Goal: Use online tool/utility: Utilize a website feature to perform a specific function

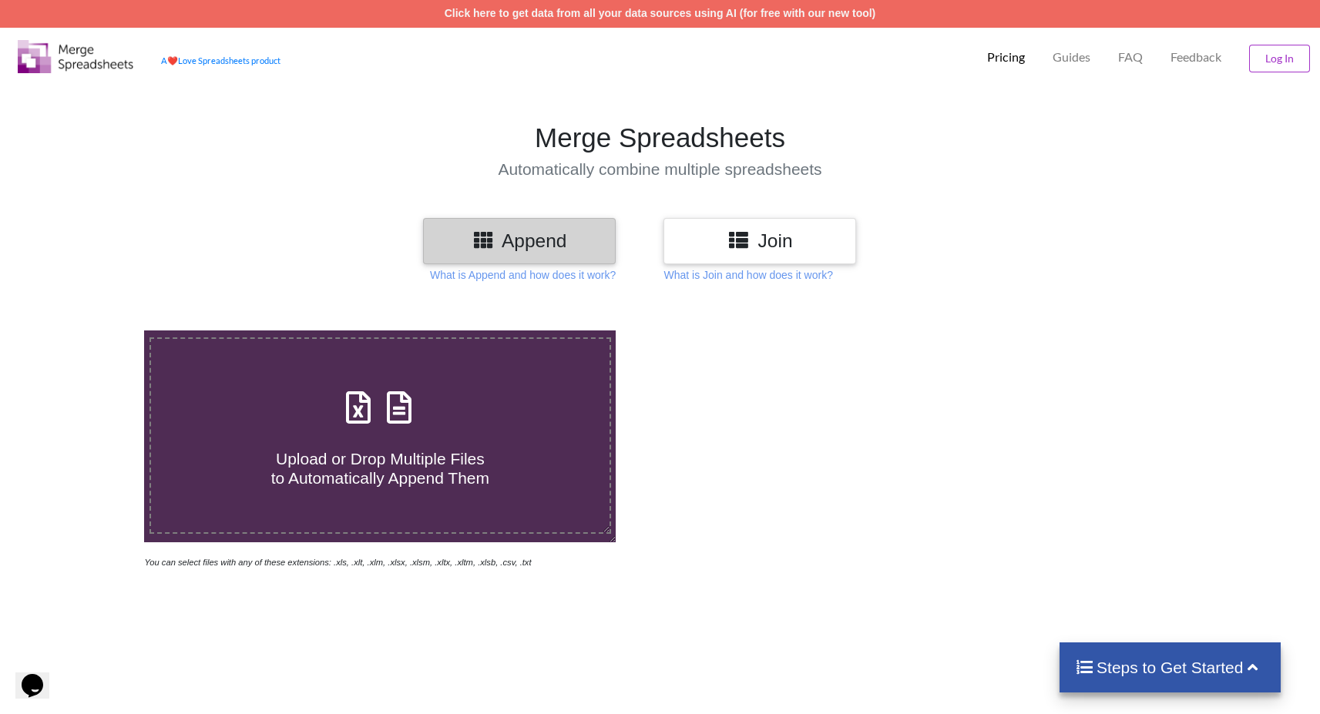
scroll to position [7, 0]
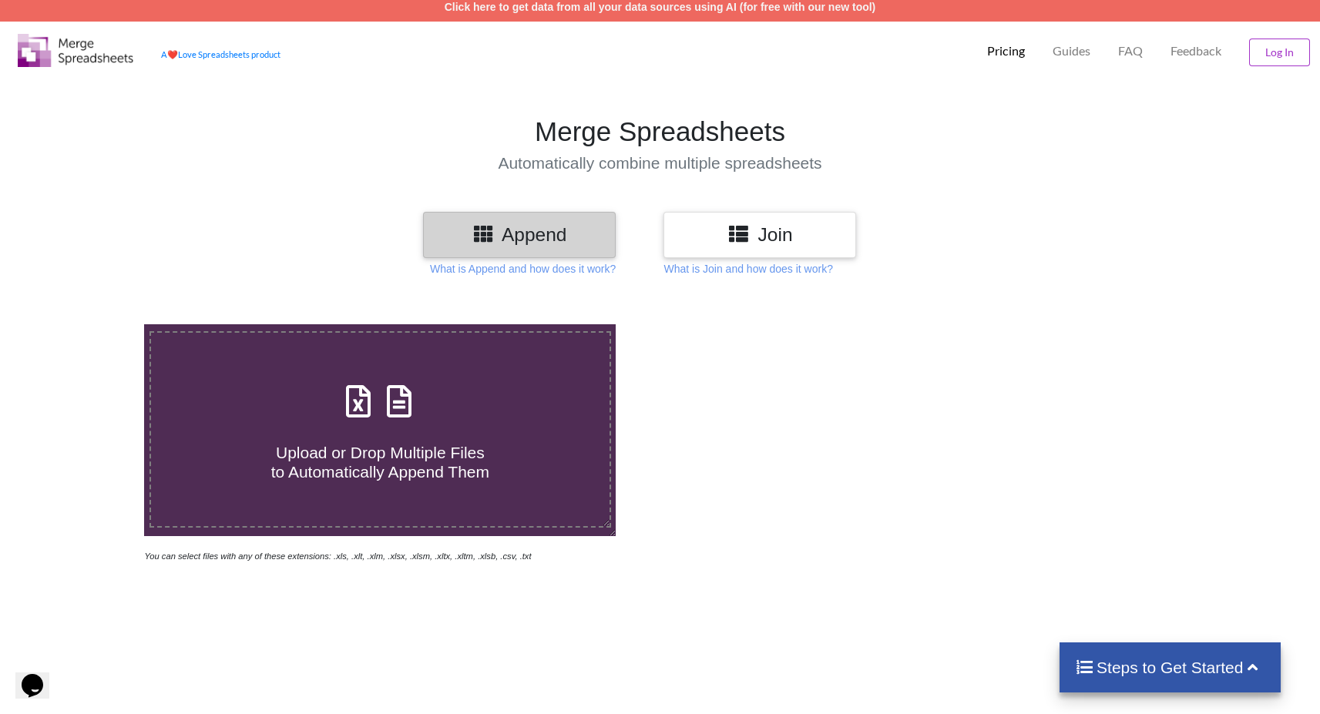
click at [770, 239] on h3 "Join" at bounding box center [759, 234] width 169 height 22
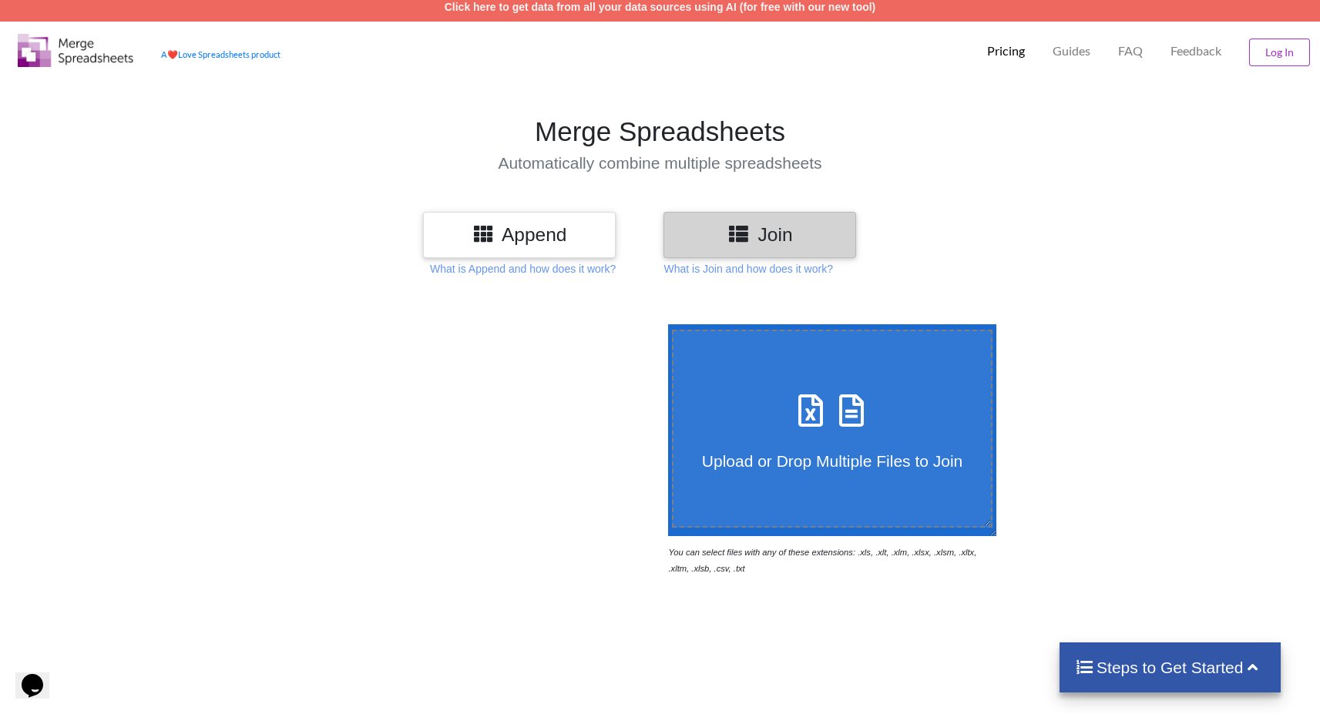
scroll to position [8, 0]
click at [563, 230] on h3 "Append" at bounding box center [519, 234] width 169 height 22
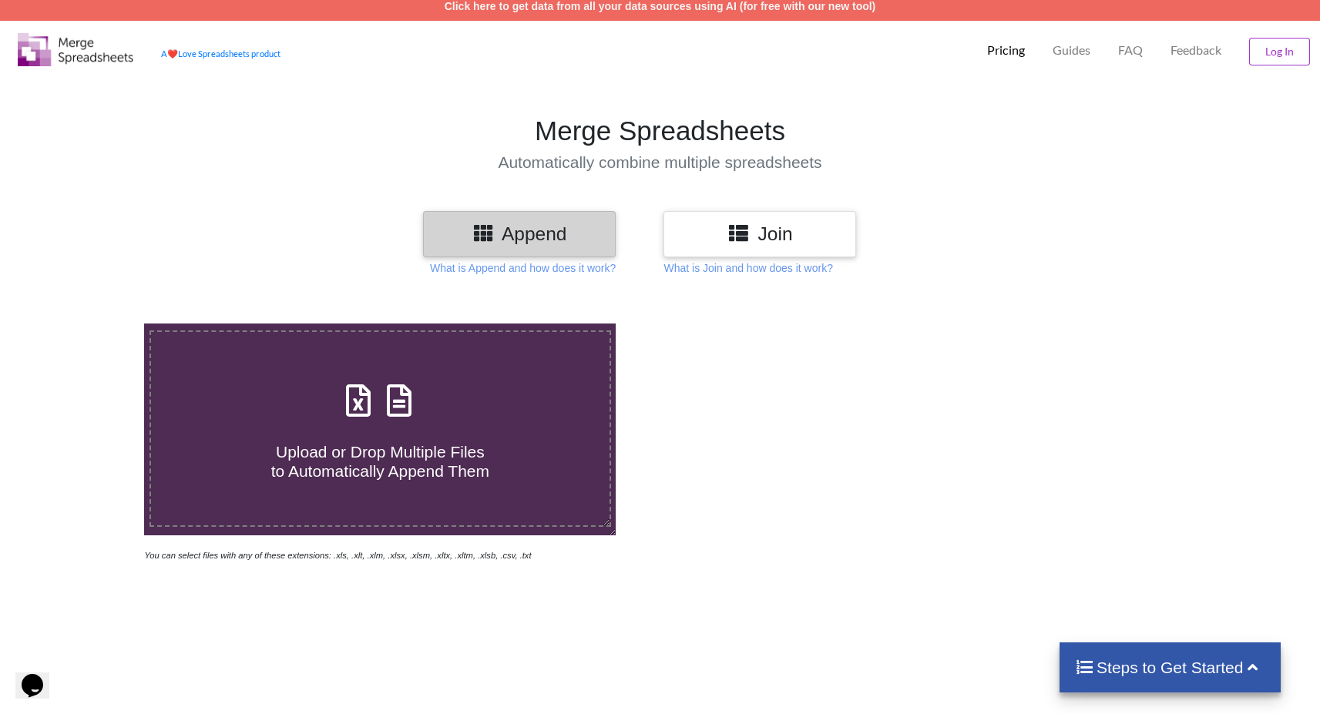
click at [715, 227] on h3 "Join" at bounding box center [759, 234] width 169 height 22
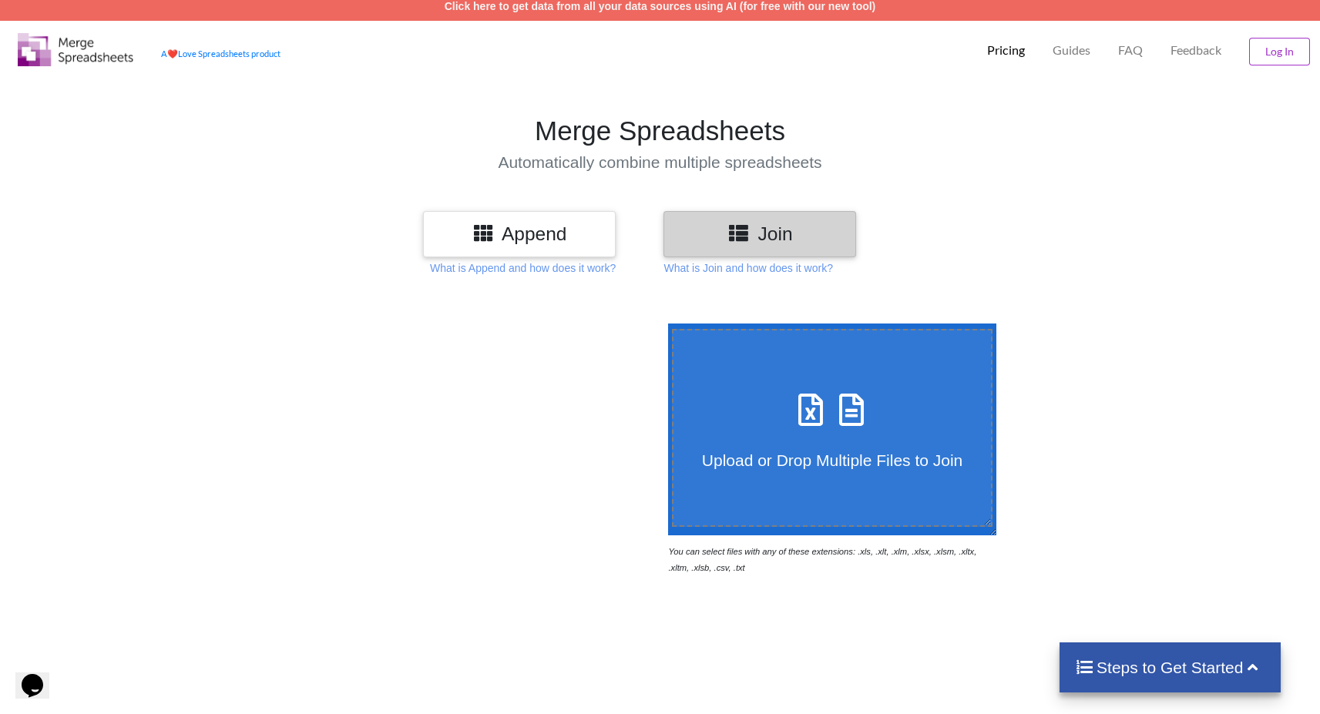
click at [837, 437] on h4 "Upload or Drop Multiple Files to Join" at bounding box center [832, 450] width 318 height 39
click at [664, 324] on input "Upload or Drop Multiple Files to Join" at bounding box center [664, 324] width 0 height 0
type input "C:\fakepath\Indeed 10-2 Keywords 4 GA.xlsx"
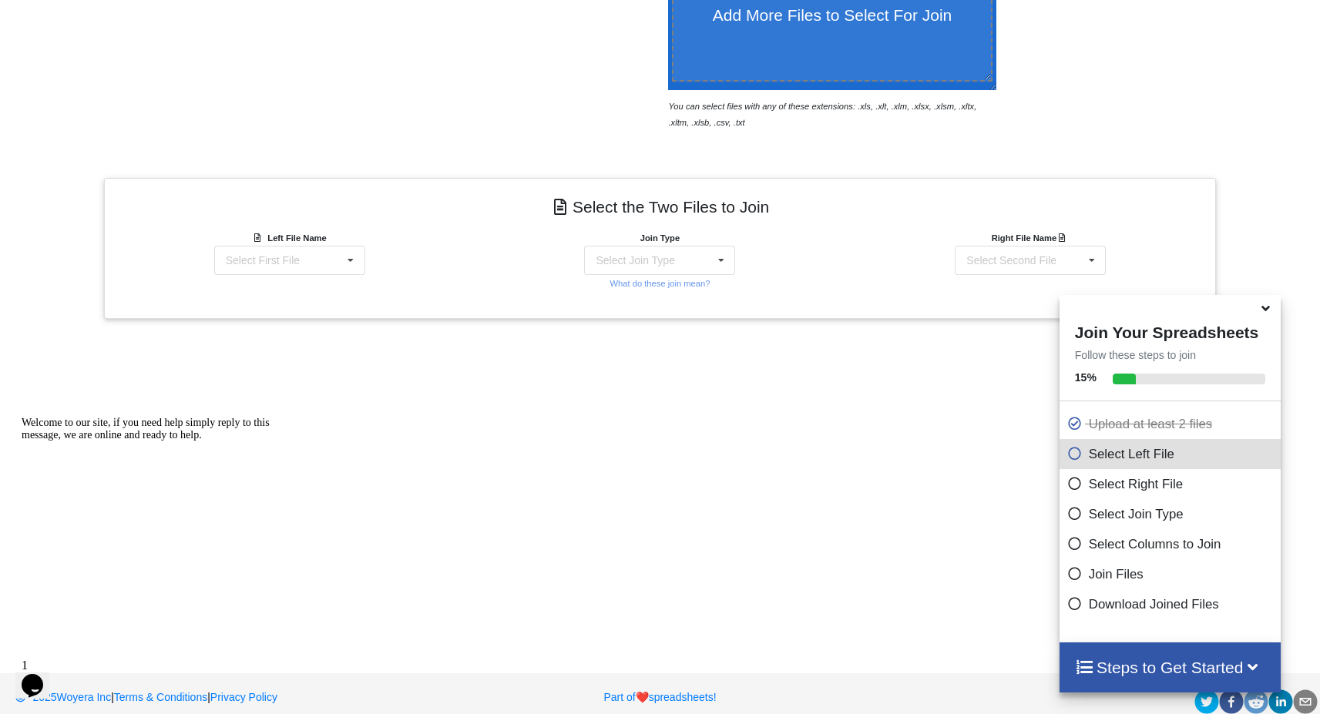
scroll to position [470, 0]
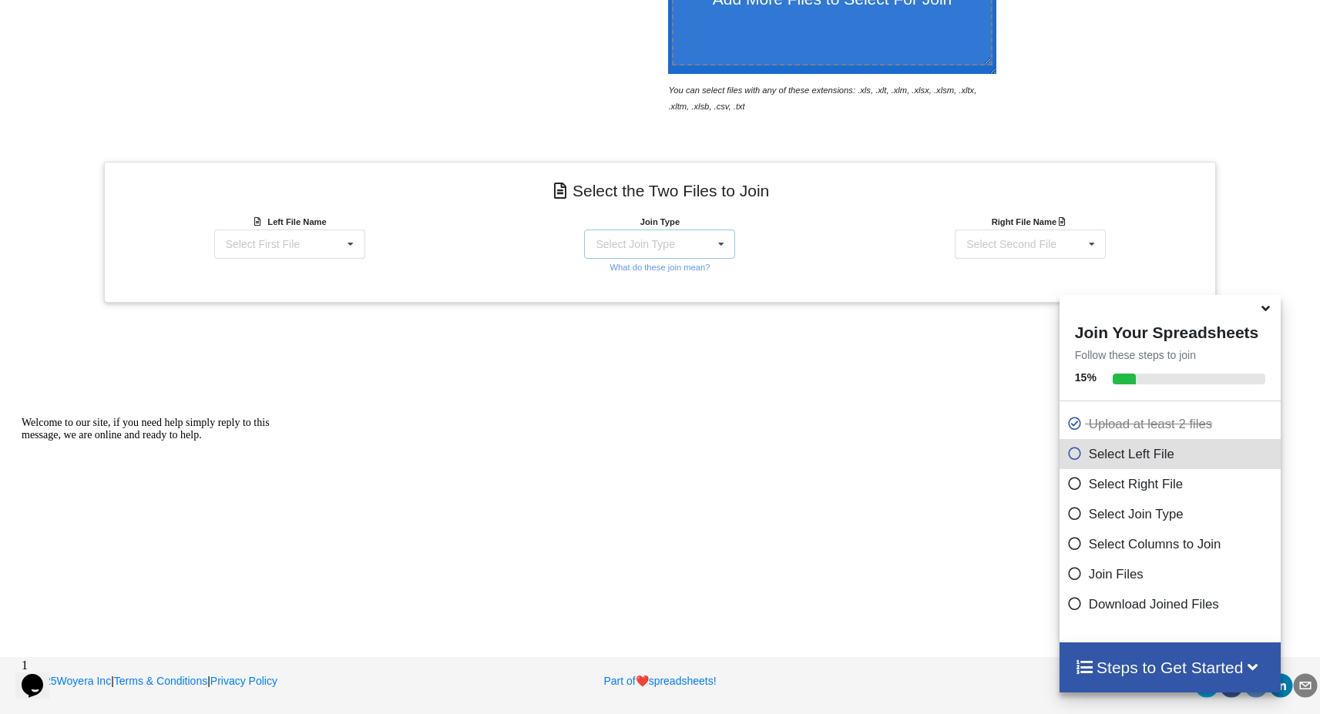
click at [724, 244] on icon at bounding box center [721, 244] width 23 height 29
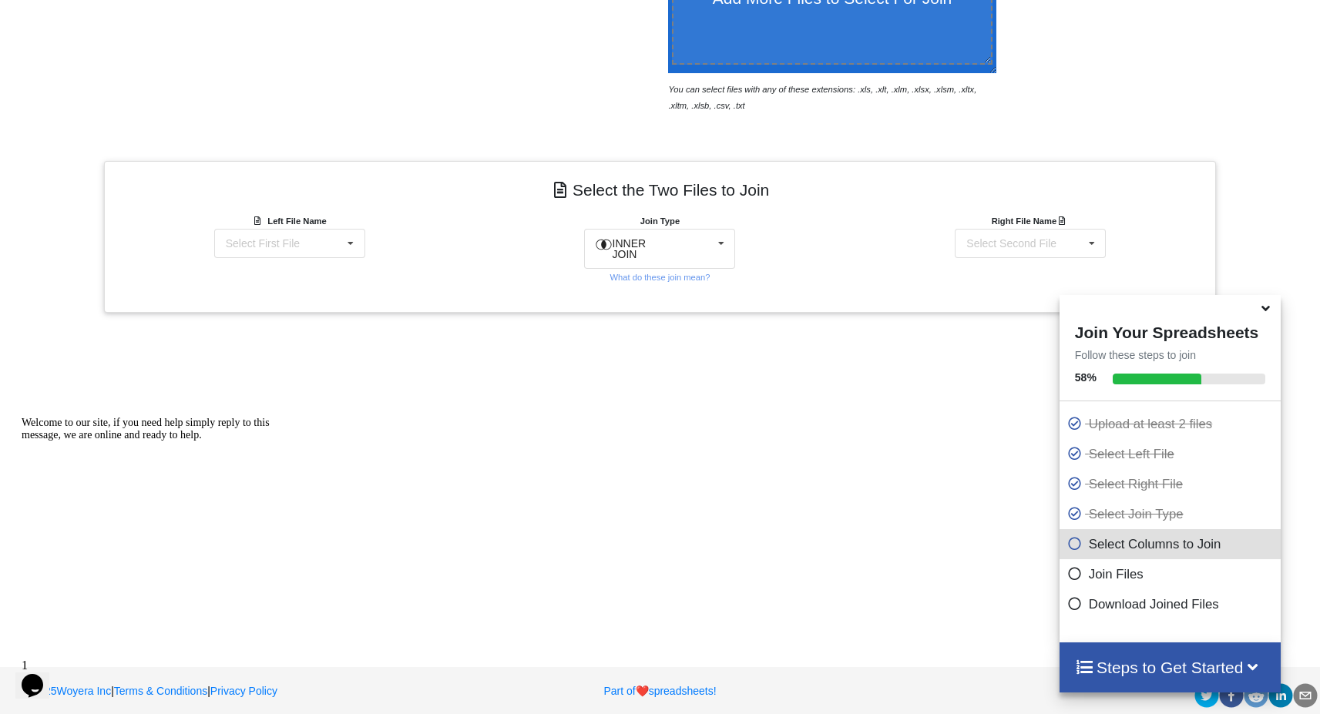
click at [768, 251] on div "Join Type INNER JOIN INNER JOIN LEFT JOIN RIGHT JOIN FULL JOIN What do these jo…" at bounding box center [660, 249] width 371 height 72
click at [727, 243] on icon at bounding box center [721, 244] width 23 height 29
click at [497, 273] on div "Join Type INNER JOIN INNER JOIN LEFT JOIN RIGHT JOIN FULL JOIN What do these jo…" at bounding box center [660, 249] width 371 height 72
click at [361, 247] on icon at bounding box center [350, 244] width 23 height 29
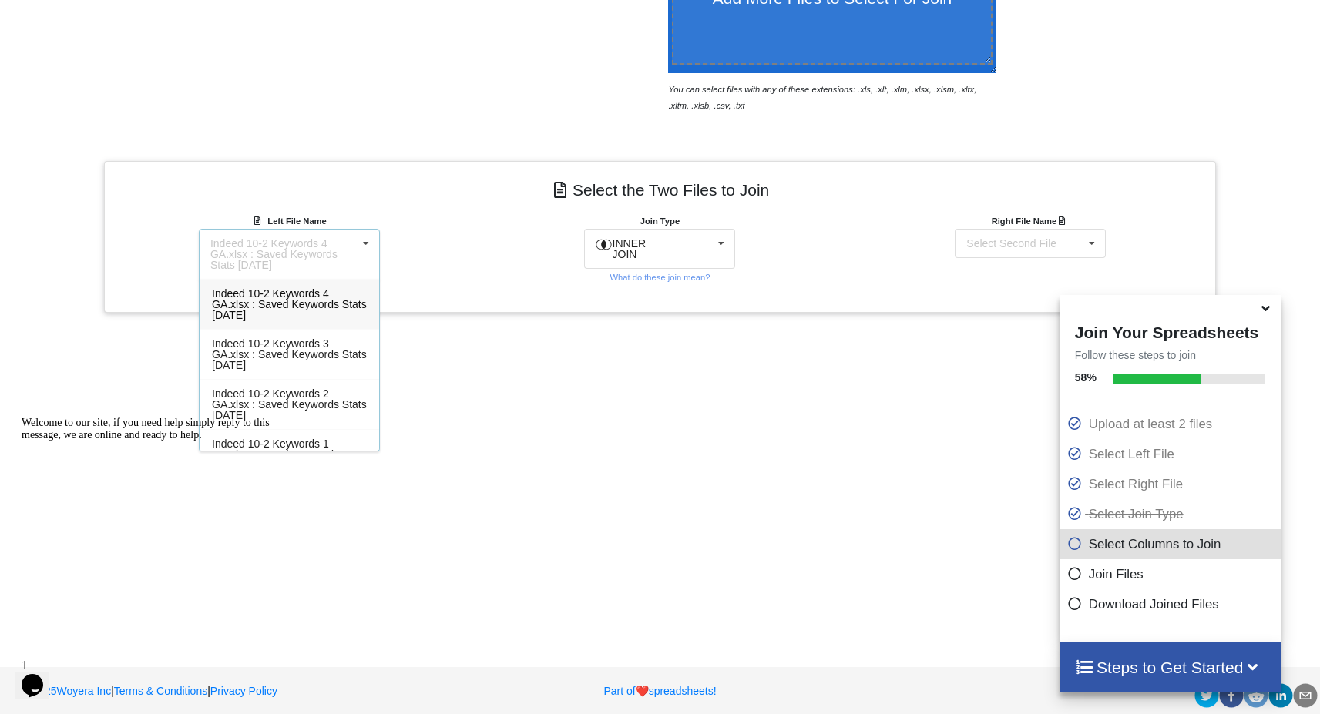
click at [398, 227] on div "Left File Name Indeed 10-2 Keywords 4 GA.xlsx : Saved Keywords Stats [DATE] Ind…" at bounding box center [289, 249] width 371 height 72
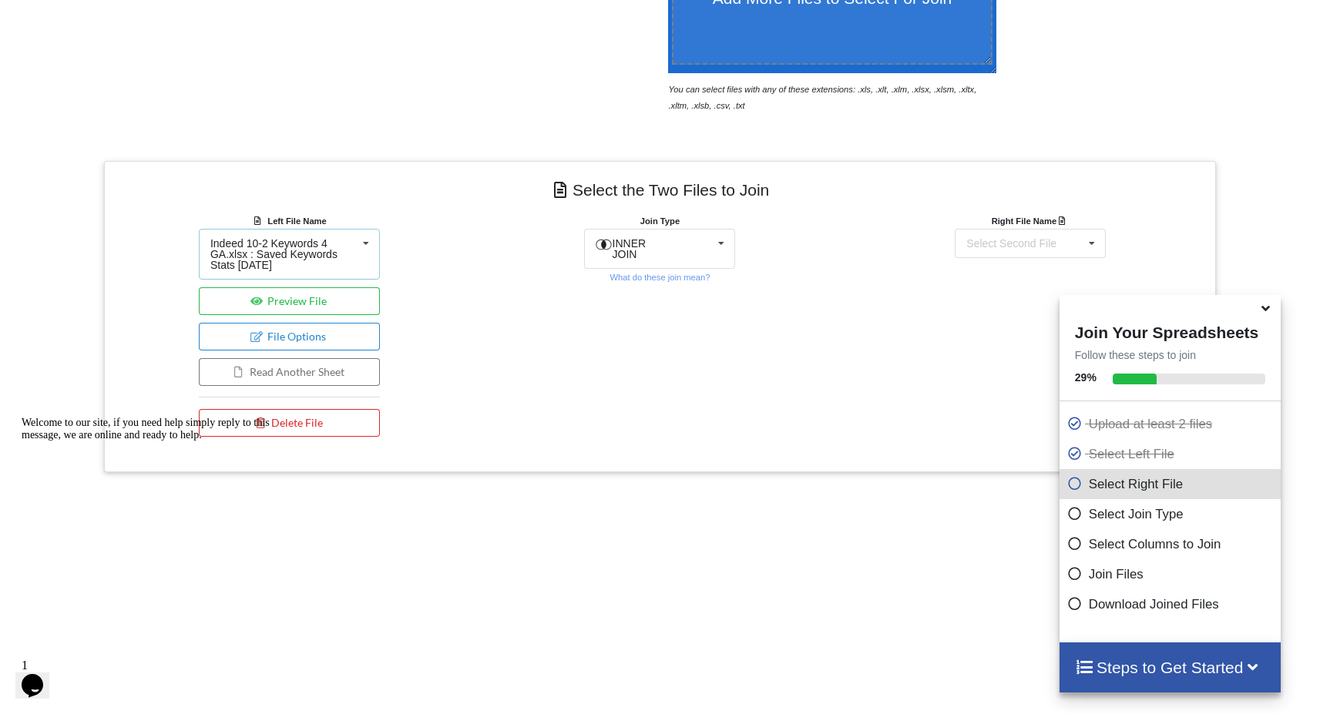
click at [372, 252] on icon at bounding box center [365, 244] width 23 height 29
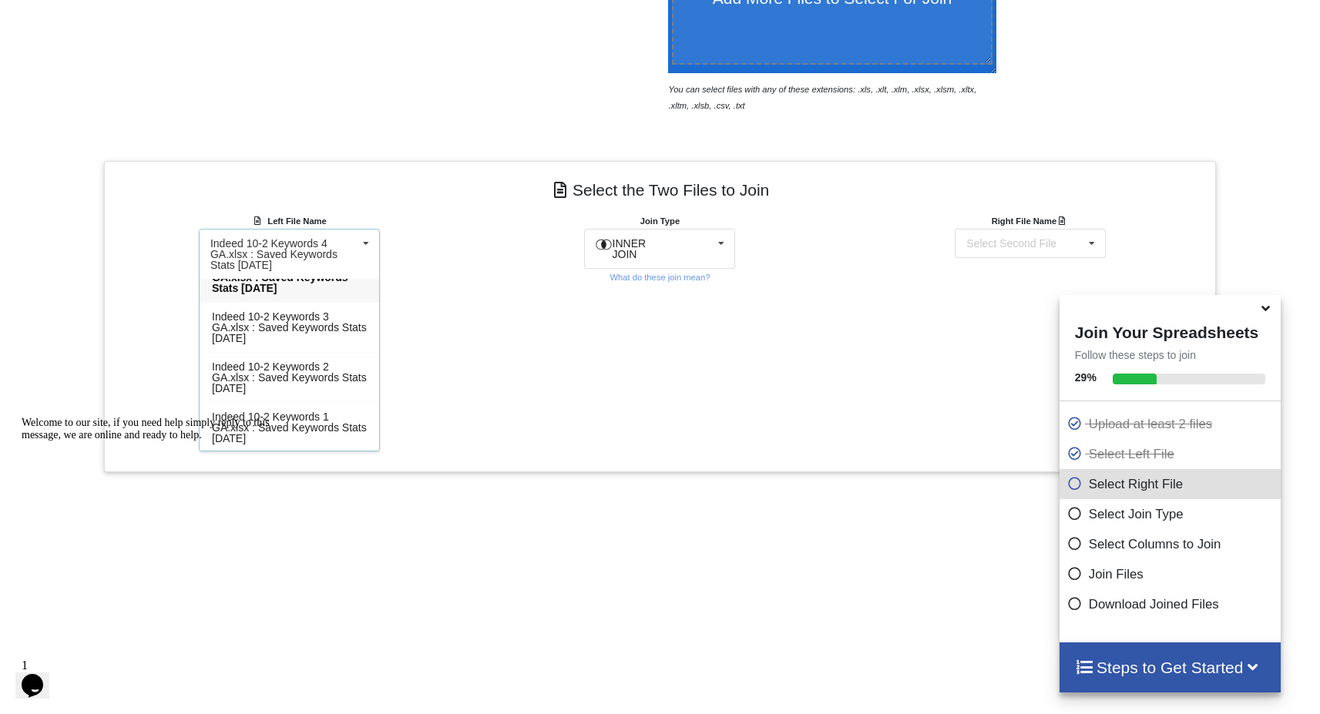
scroll to position [28, 0]
click at [310, 421] on span "Indeed 10-2 Keywords 1 GA.xlsx : Saved Keywords Stats [DATE]" at bounding box center [289, 427] width 155 height 34
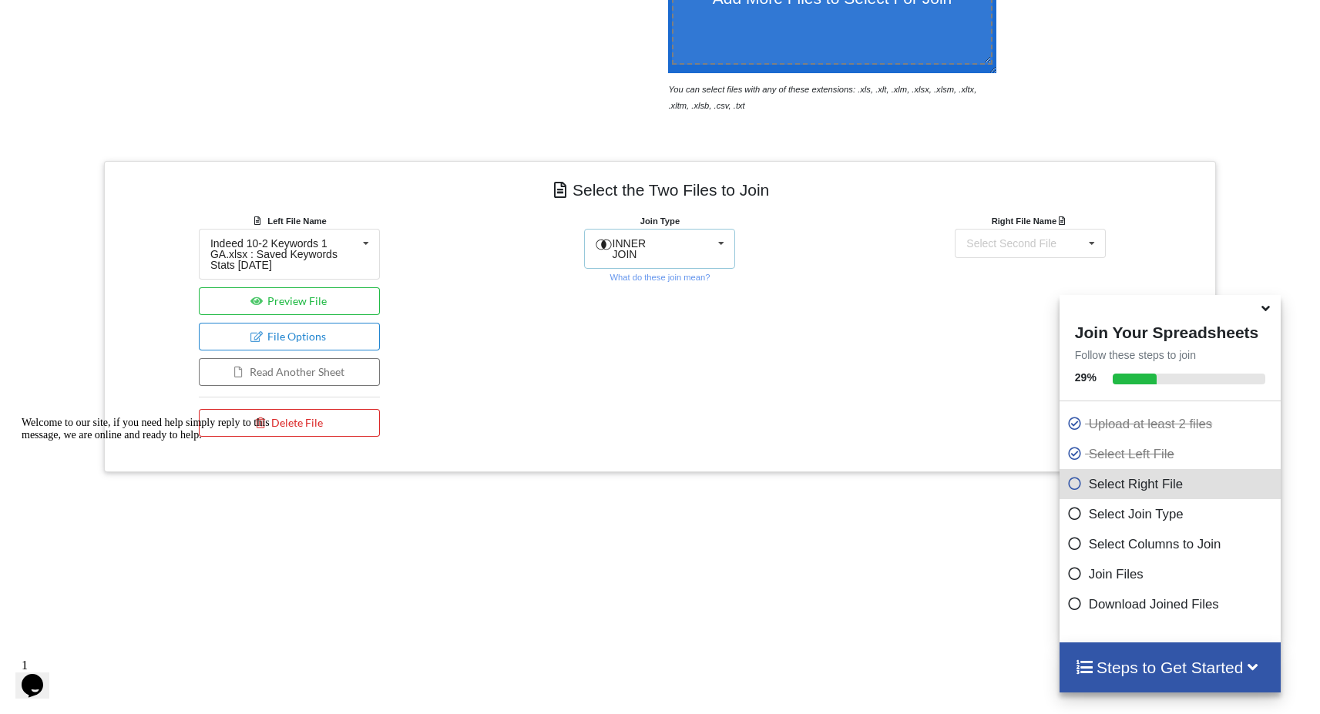
click at [720, 244] on icon at bounding box center [721, 244] width 23 height 29
click at [646, 372] on div "FULL JOIN" at bounding box center [659, 387] width 149 height 34
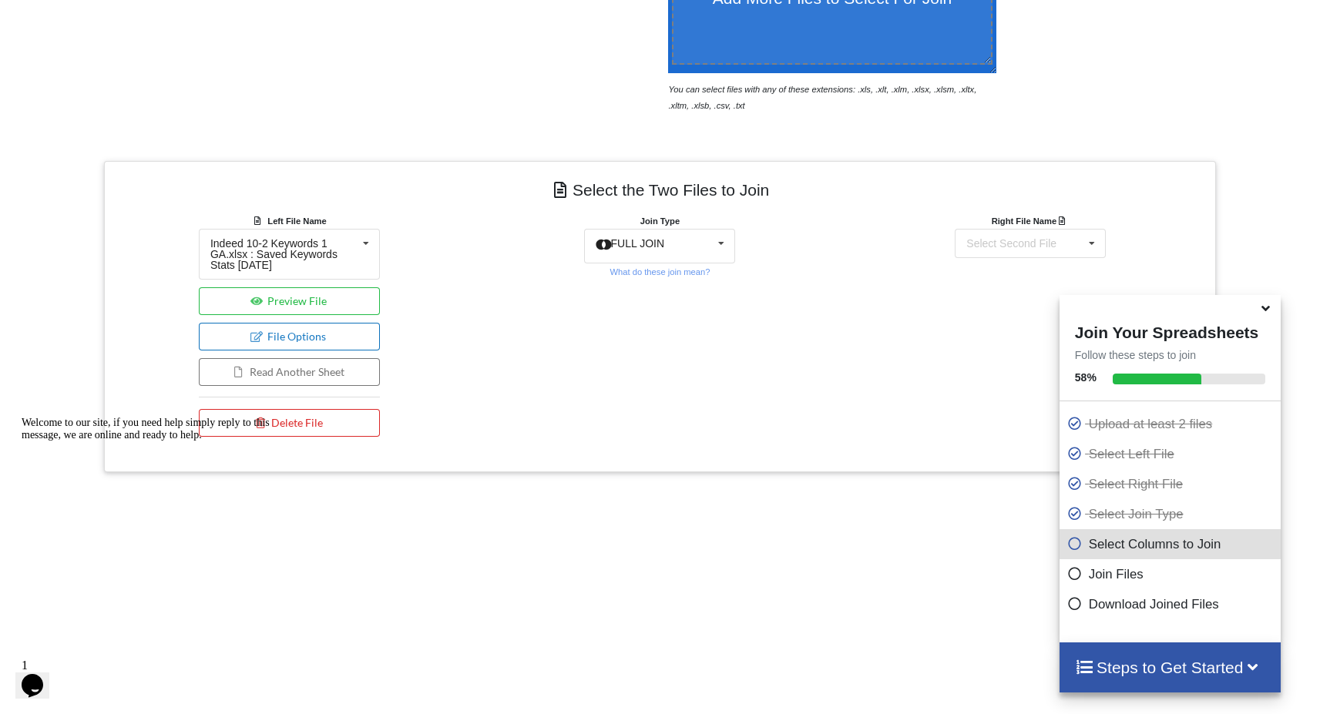
click at [330, 332] on button "File Options" at bounding box center [289, 337] width 181 height 28
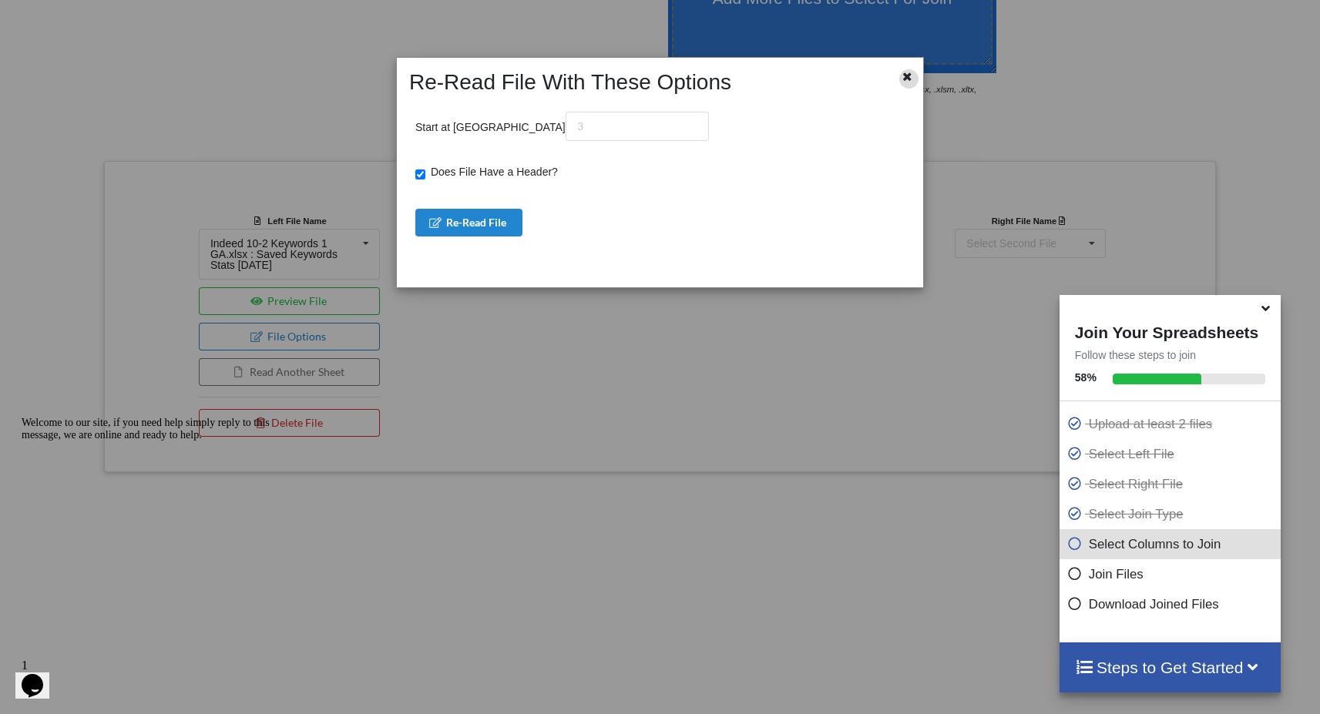
click at [907, 76] on icon at bounding box center [907, 74] width 13 height 11
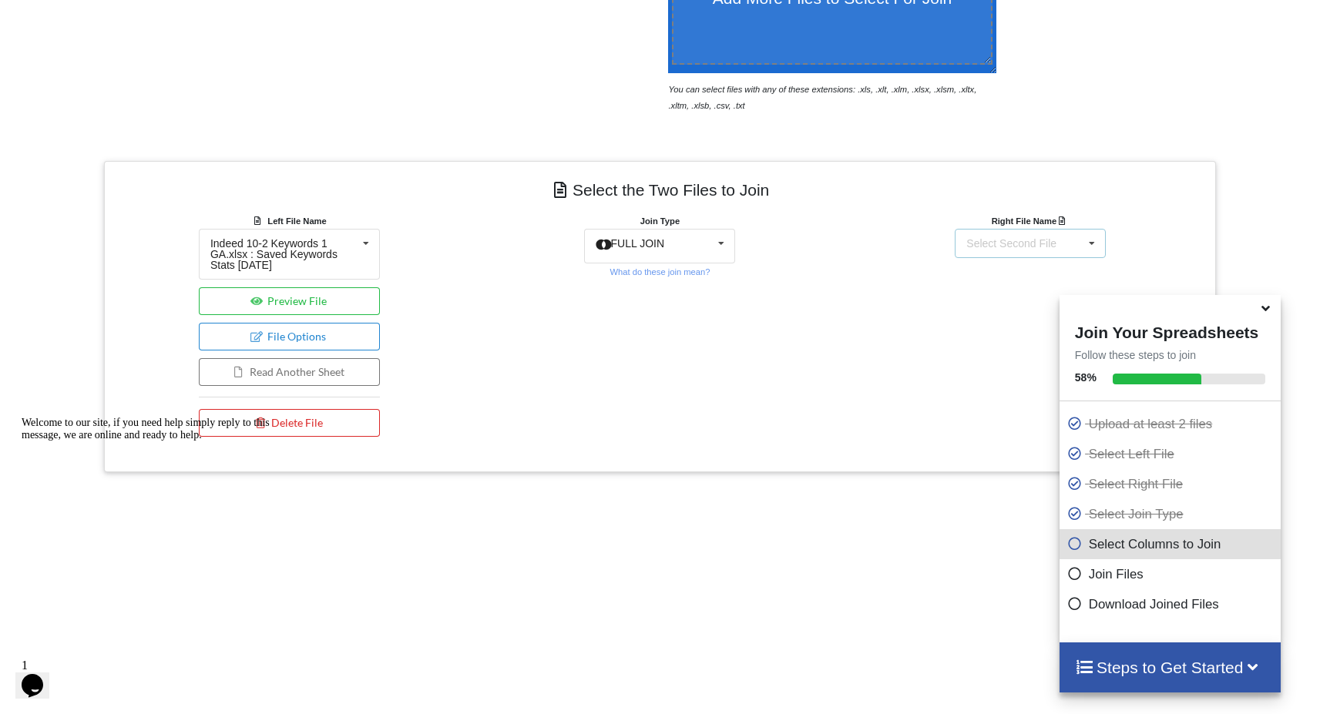
click at [1093, 237] on icon at bounding box center [1091, 244] width 23 height 29
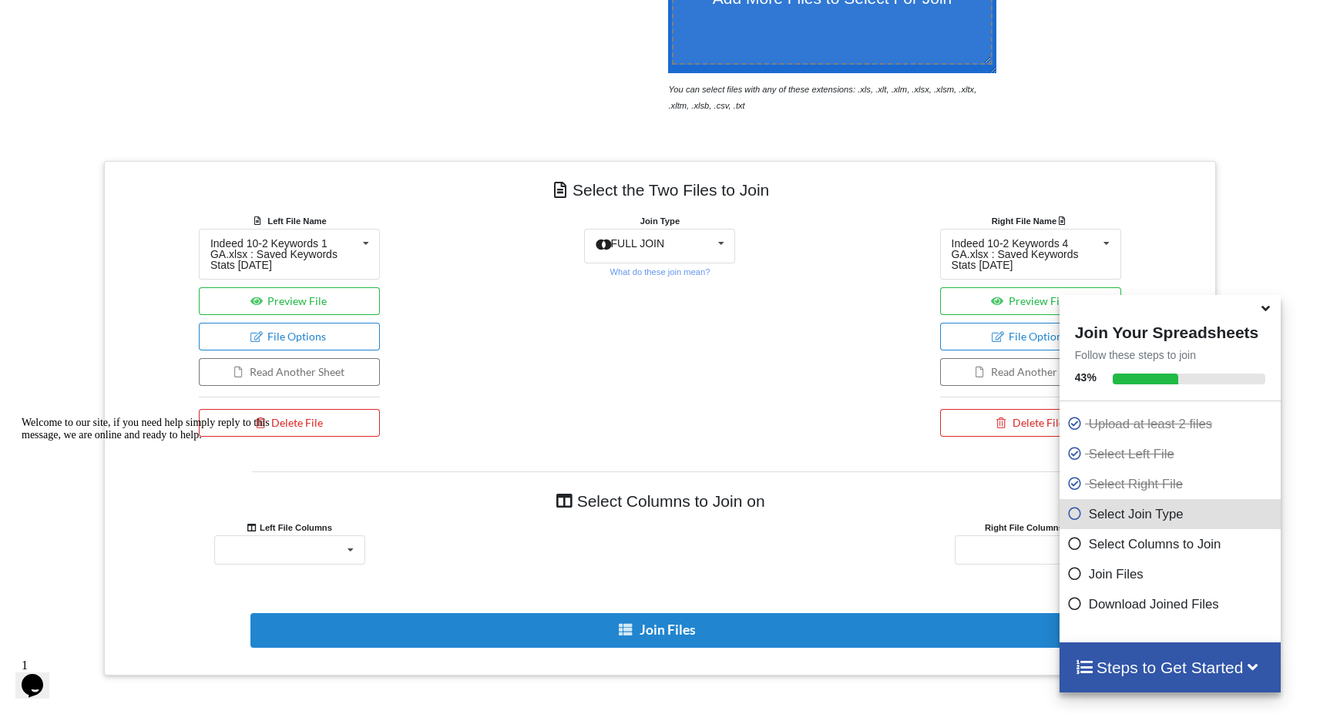
click at [1138, 267] on div "Right File Name Indeed 10-2 Keywords 4 GA.xlsx : Saved Keywords Stats [DATE] In…" at bounding box center [1030, 329] width 371 height 232
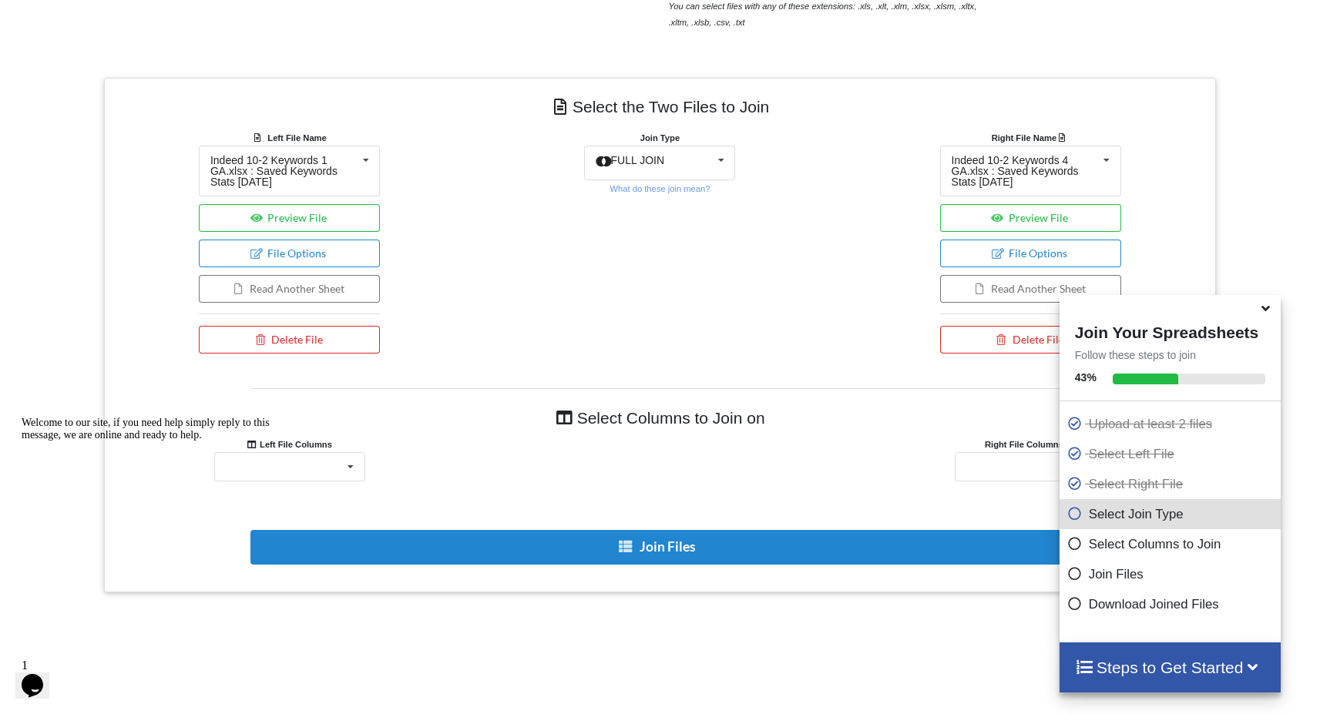
scroll to position [555, 0]
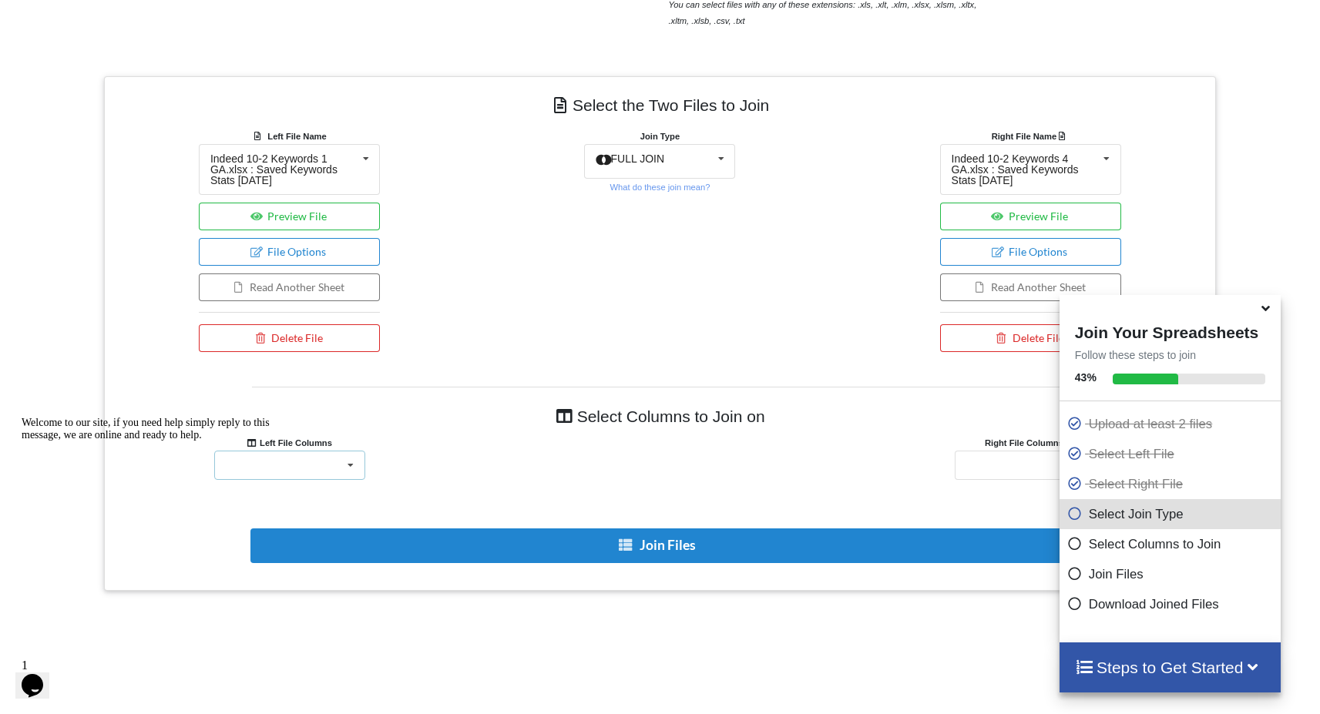
click at [354, 463] on icon at bounding box center [350, 465] width 23 height 29
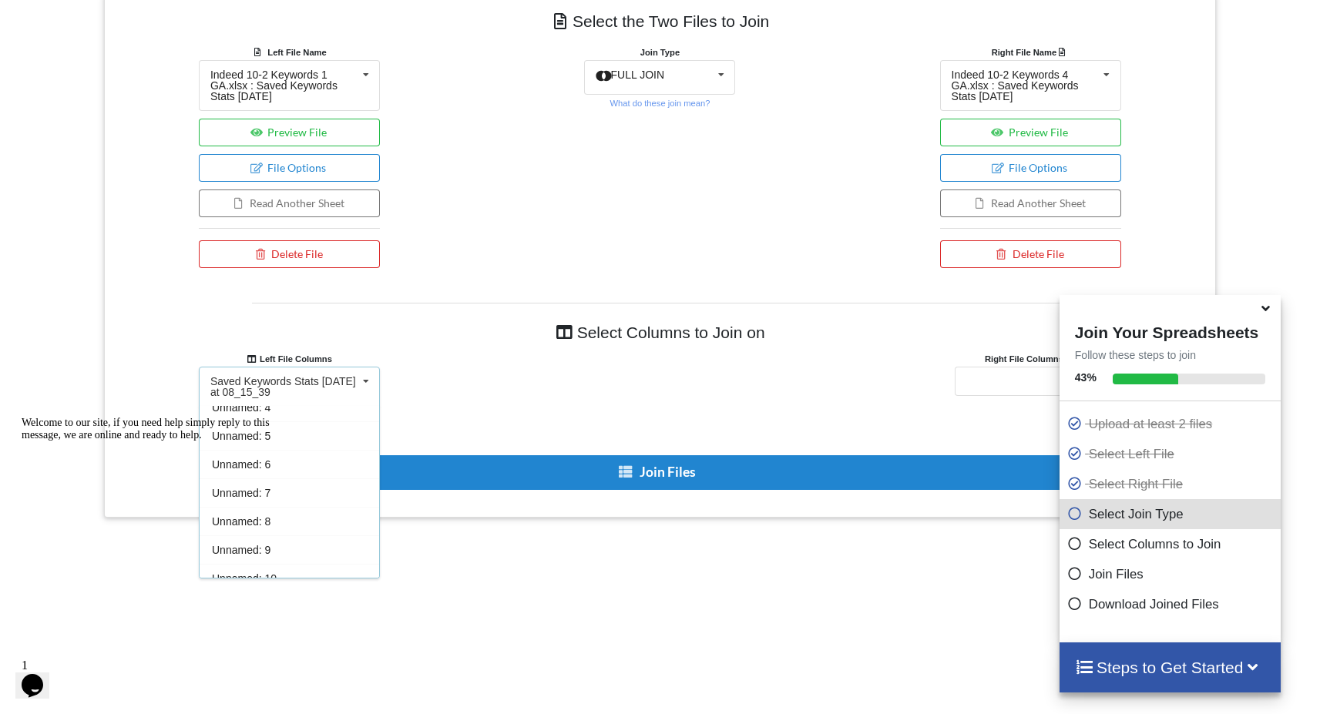
scroll to position [158, 0]
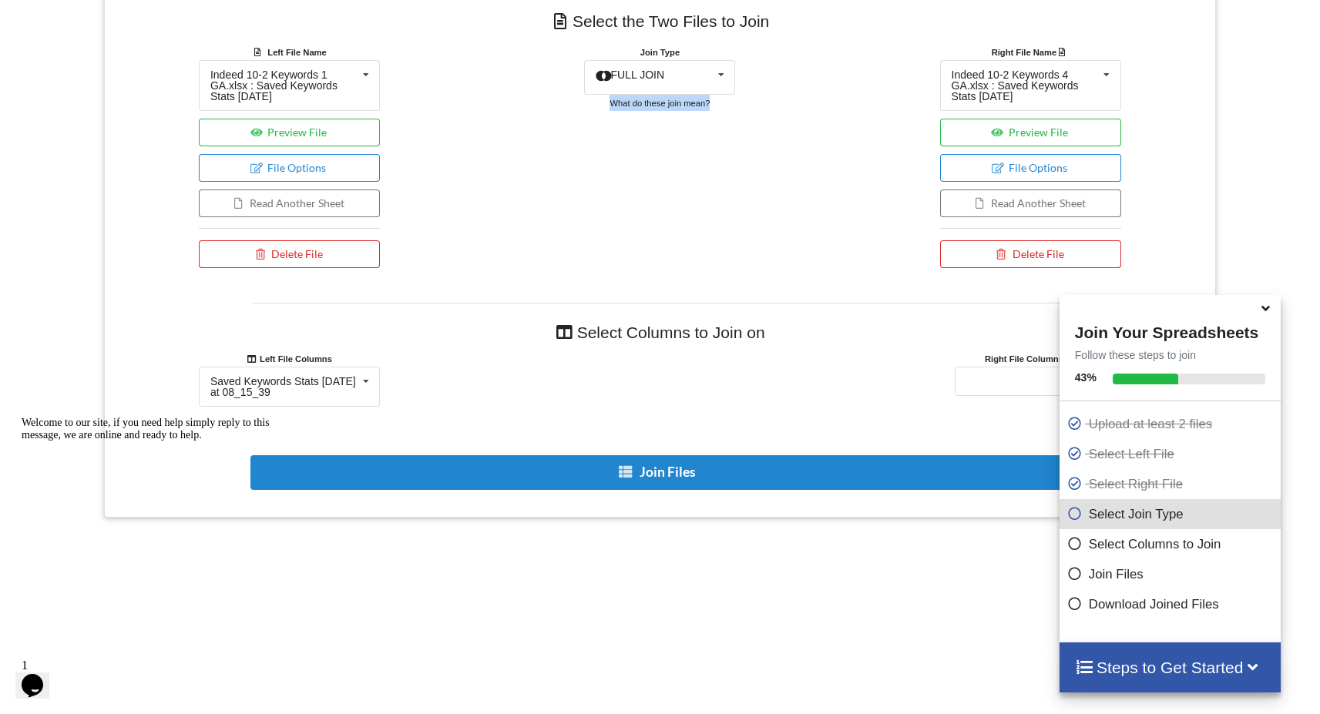
drag, startPoint x: 475, startPoint y: 237, endPoint x: 492, endPoint y: 102, distance: 135.9
click at [492, 102] on div "Join Type FULL JOIN INNER JOIN LEFT JOIN RIGHT JOIN FULL JOIN What do these joi…" at bounding box center [660, 160] width 371 height 232
click at [368, 379] on icon at bounding box center [365, 381] width 23 height 29
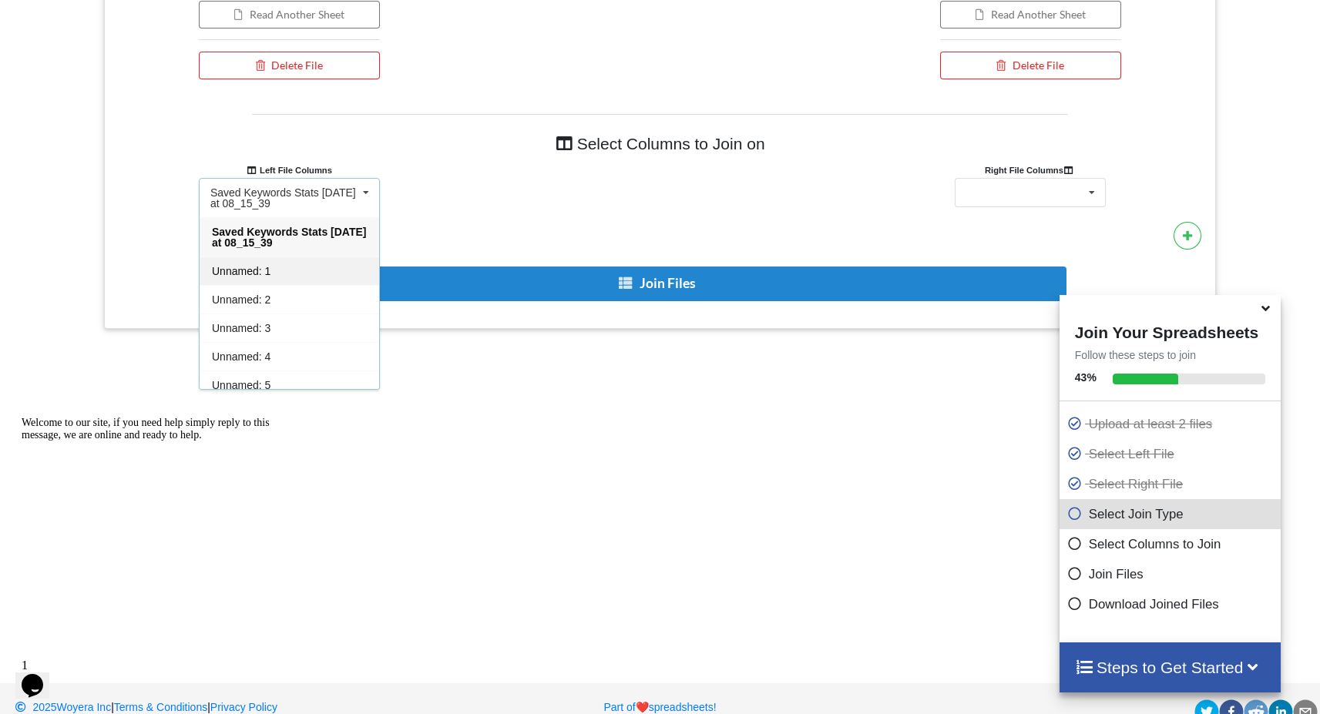
scroll to position [811, 0]
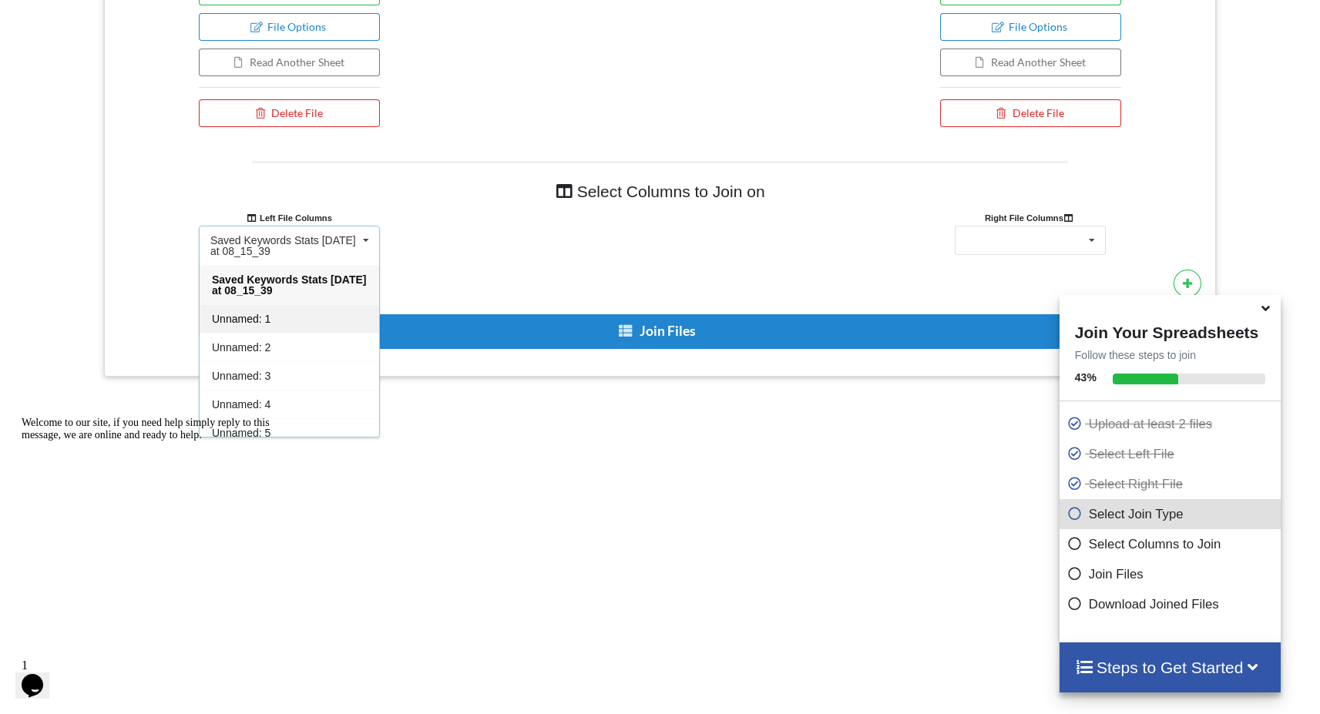
click at [268, 317] on span "Unnamed: 1" at bounding box center [241, 319] width 59 height 12
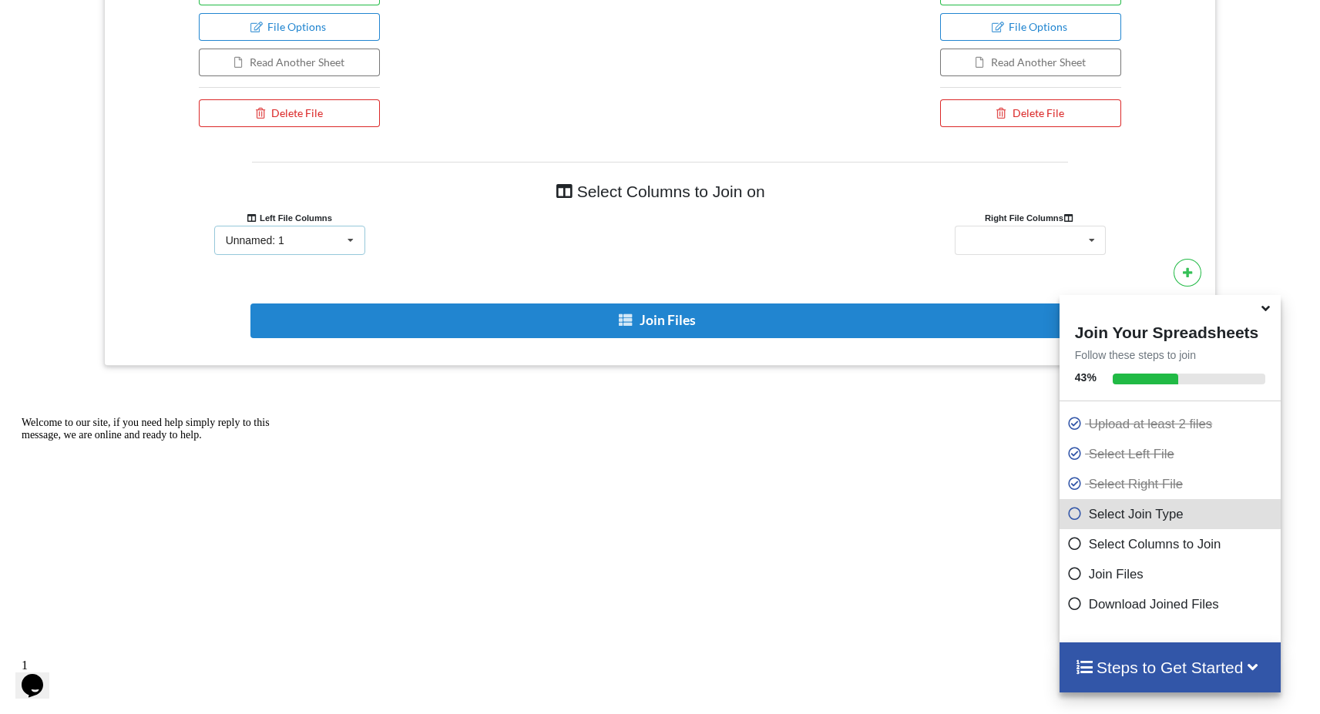
click at [334, 230] on div "Unnamed: 1 Saved Keywords Stats [DATE] at 08_15_39 Unnamed: 1 Unnamed: 2 Unname…" at bounding box center [289, 240] width 151 height 29
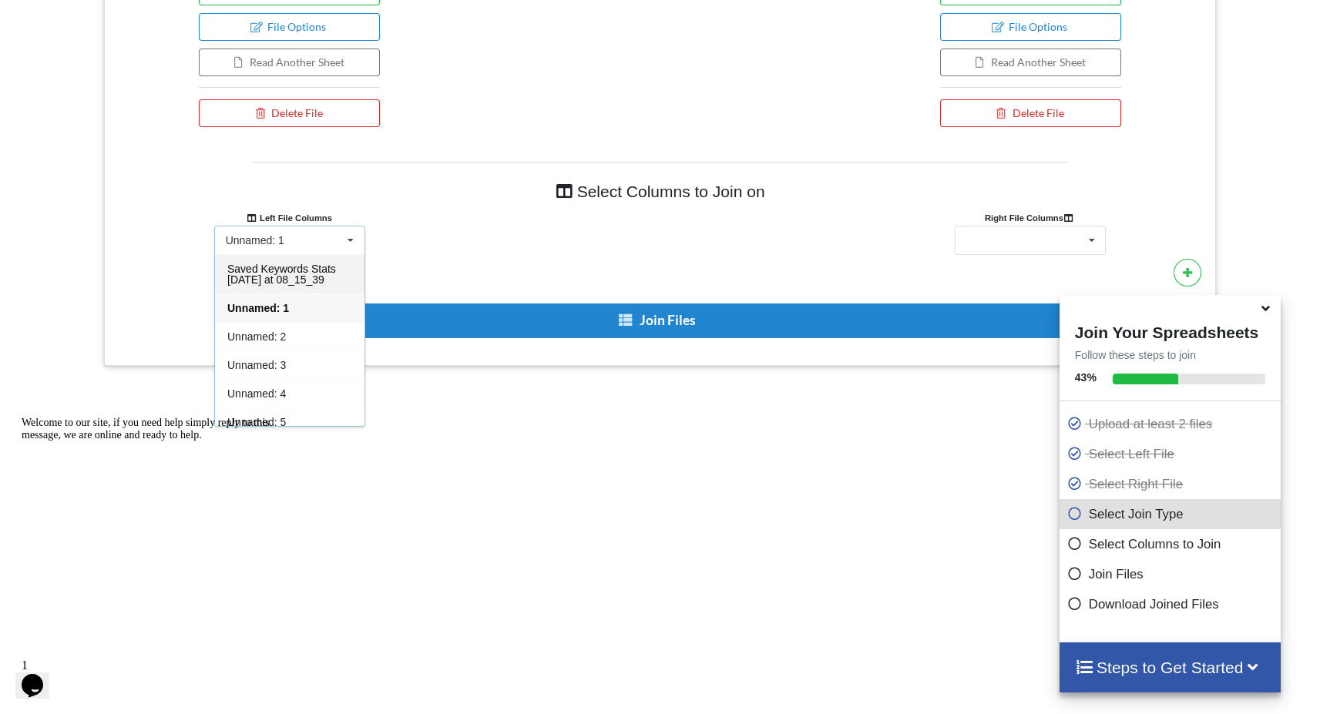
click at [290, 273] on span "Saved Keywords Stats [DATE] at 08_15_39" at bounding box center [281, 274] width 109 height 23
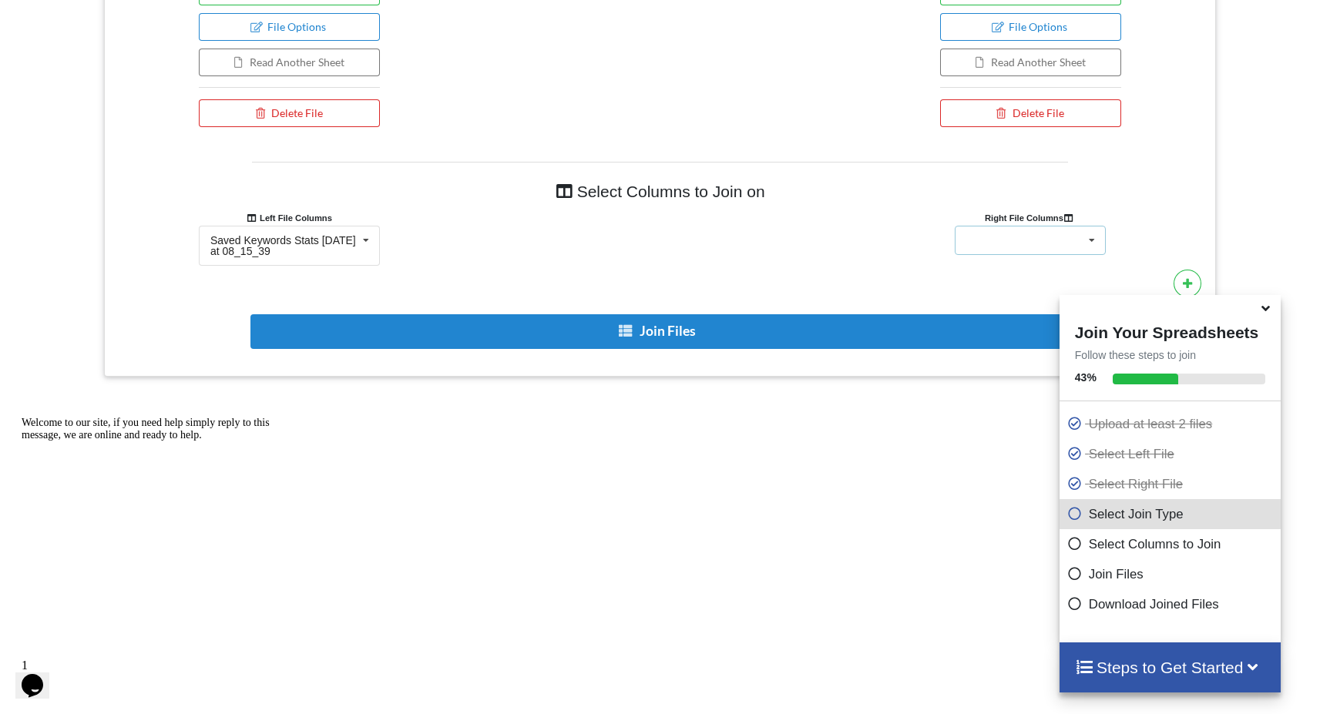
click at [971, 250] on div "Saved Keywords Stats [DATE] at 13_11_00 Unnamed: 1 Unnamed: 2 Unnamed: 3 Unname…" at bounding box center [1030, 240] width 151 height 29
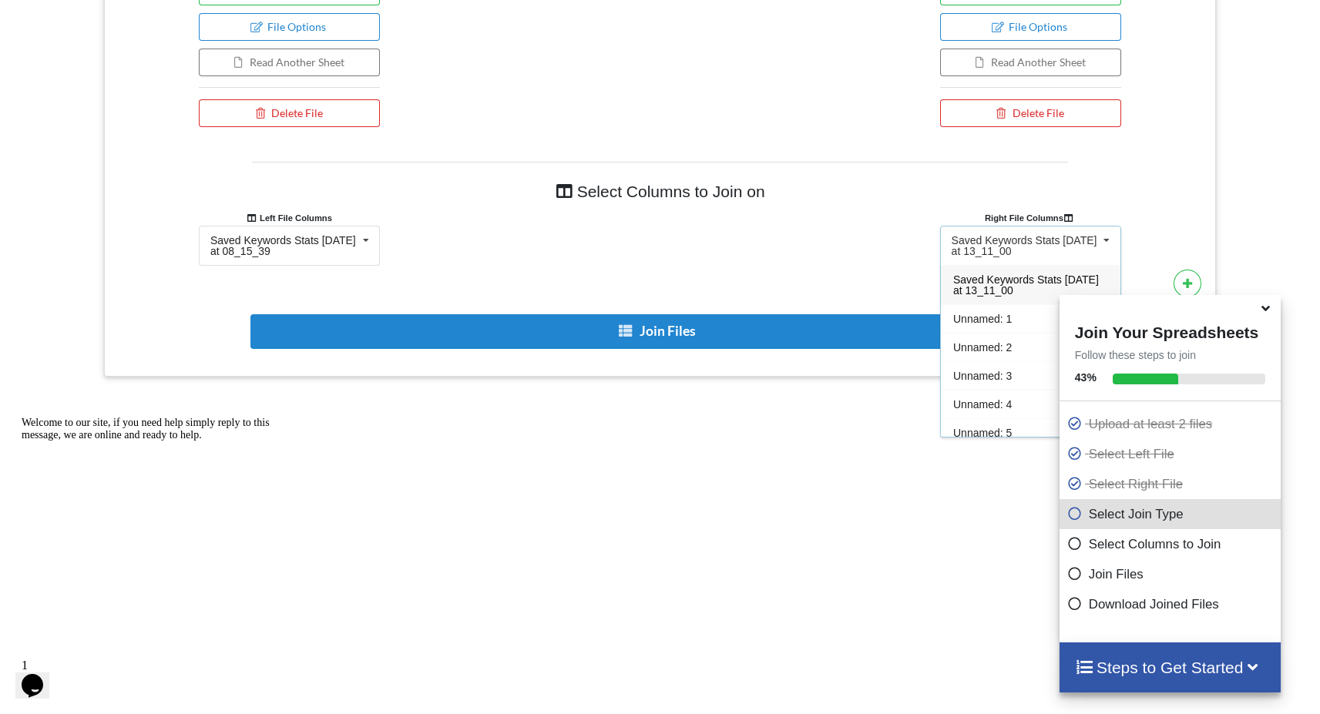
scroll to position [789, 0]
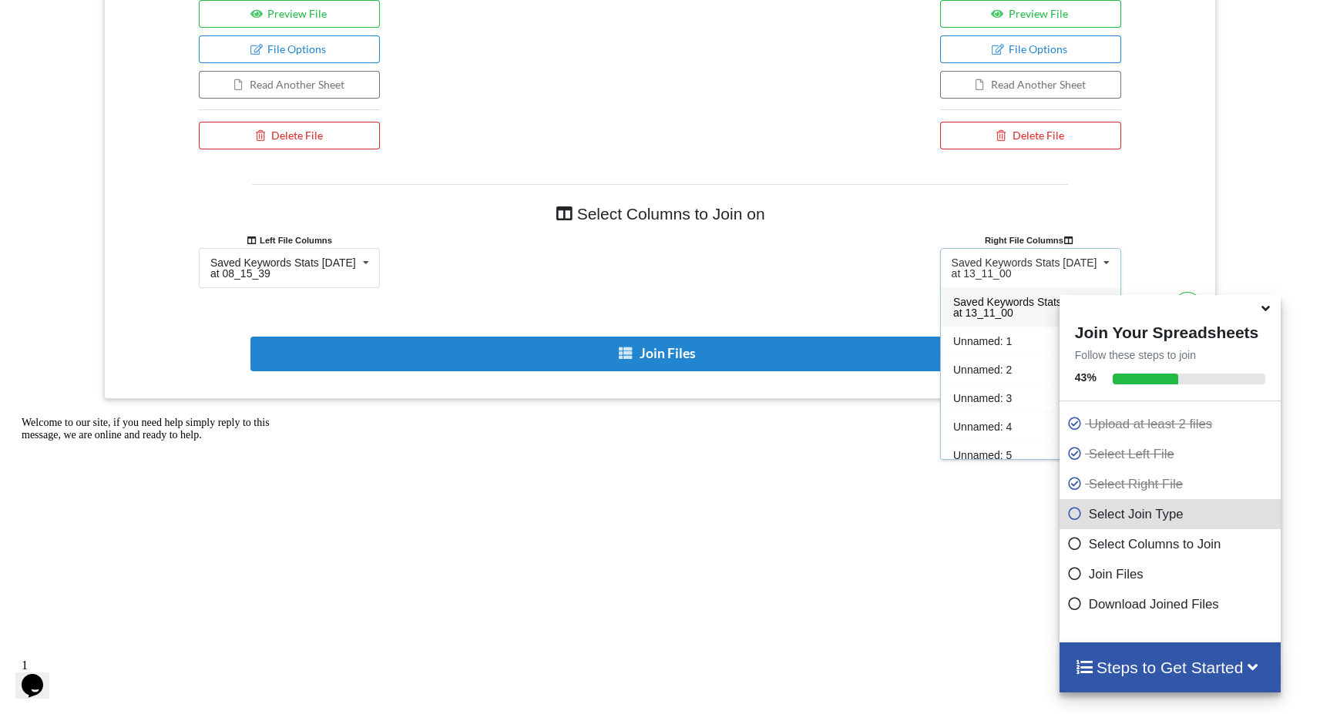
click at [984, 260] on div "Saved Keywords Stats [DATE] at 13_11_00" at bounding box center [1024, 268] width 146 height 22
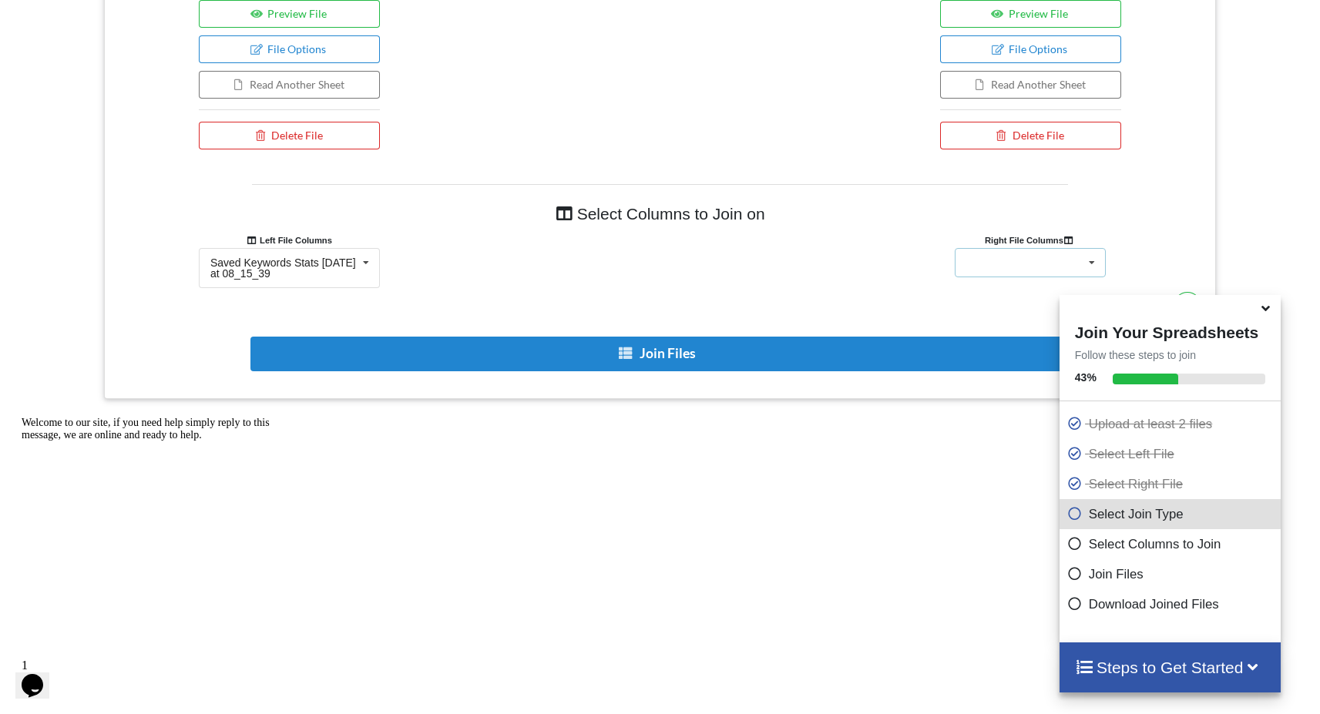
click at [991, 260] on div "Saved Keywords Stats [DATE] at 13_11_00 Unnamed: 1 Unnamed: 2 Unnamed: 3 Unname…" at bounding box center [1030, 262] width 151 height 29
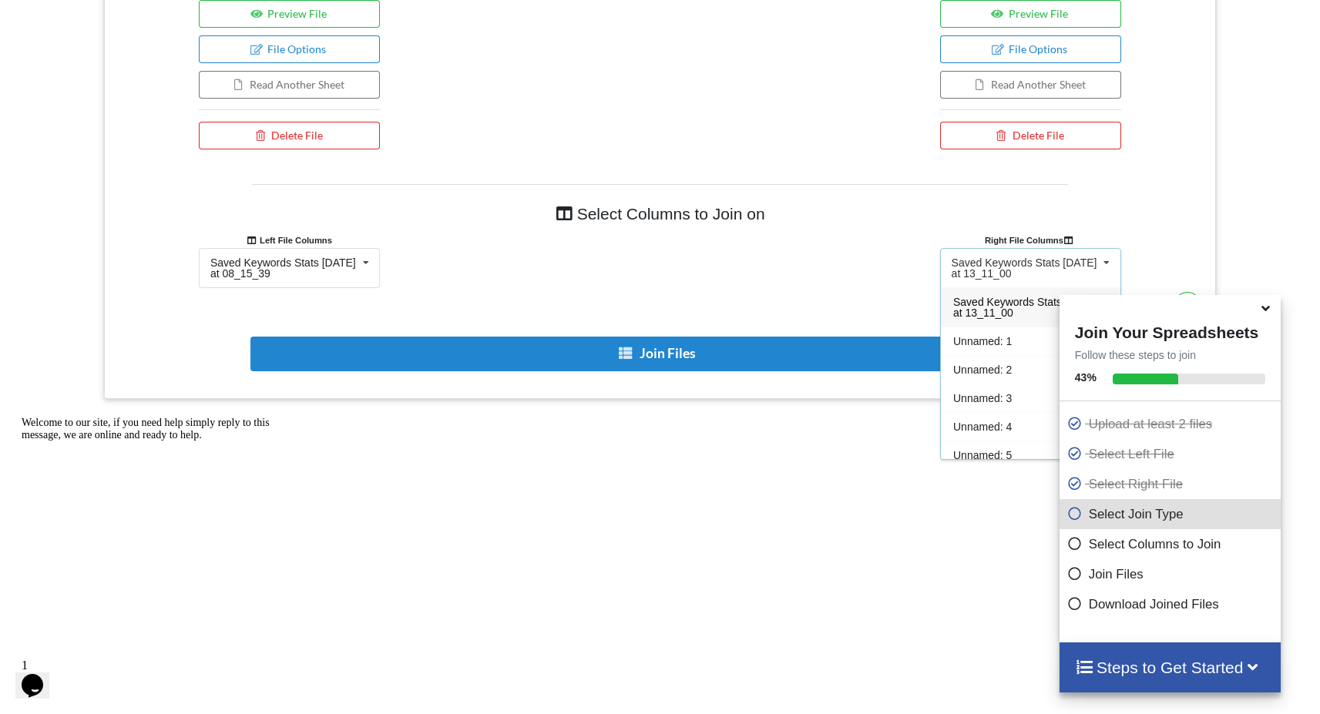
click at [1009, 280] on div "Saved Keywords Stats [DATE] at 13_11_00 Saved Keywords Stats [DATE] at 13_11_00…" at bounding box center [1030, 268] width 181 height 40
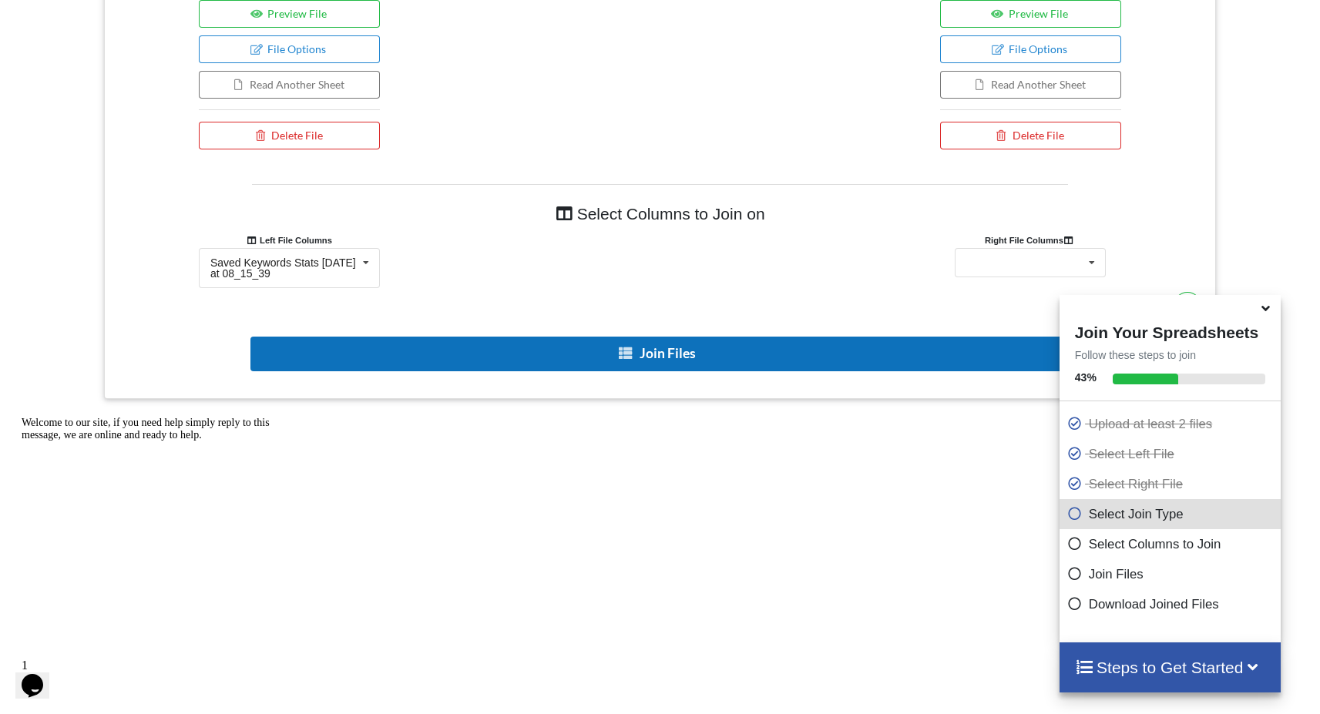
click at [888, 365] on button "Join Files" at bounding box center [658, 354] width 816 height 35
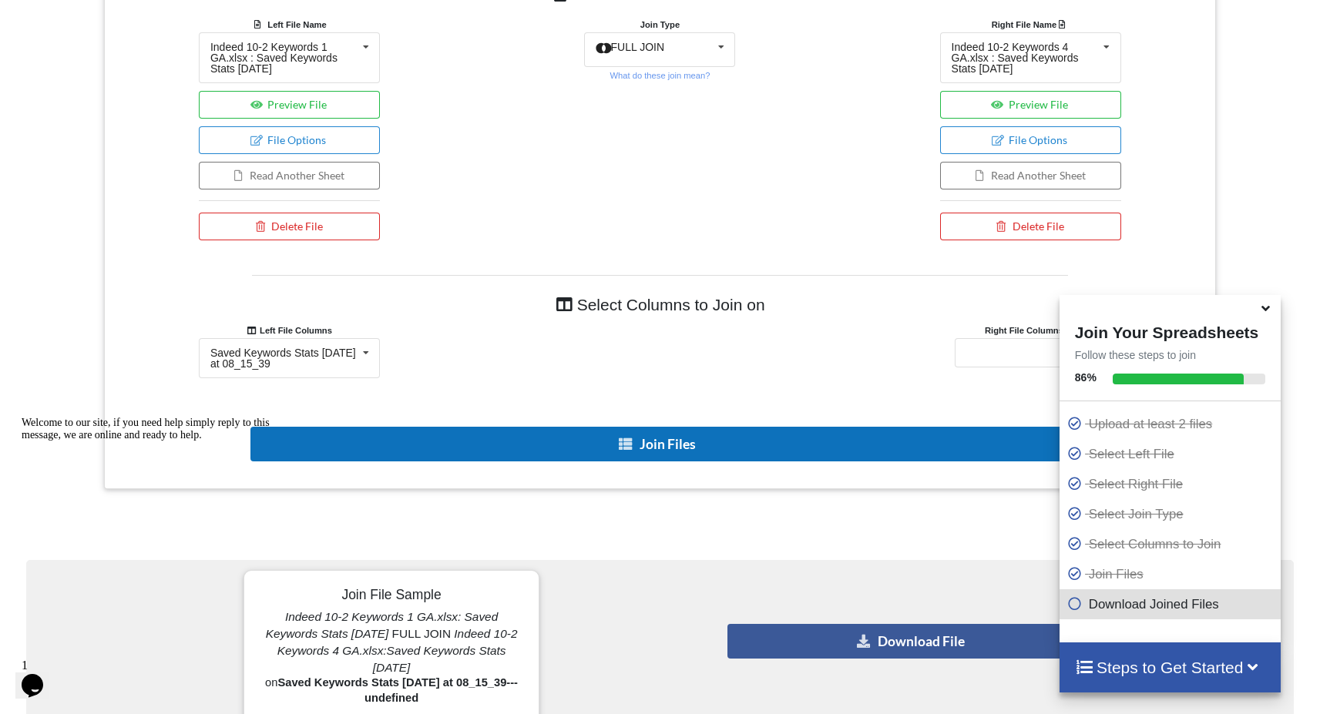
scroll to position [879, 0]
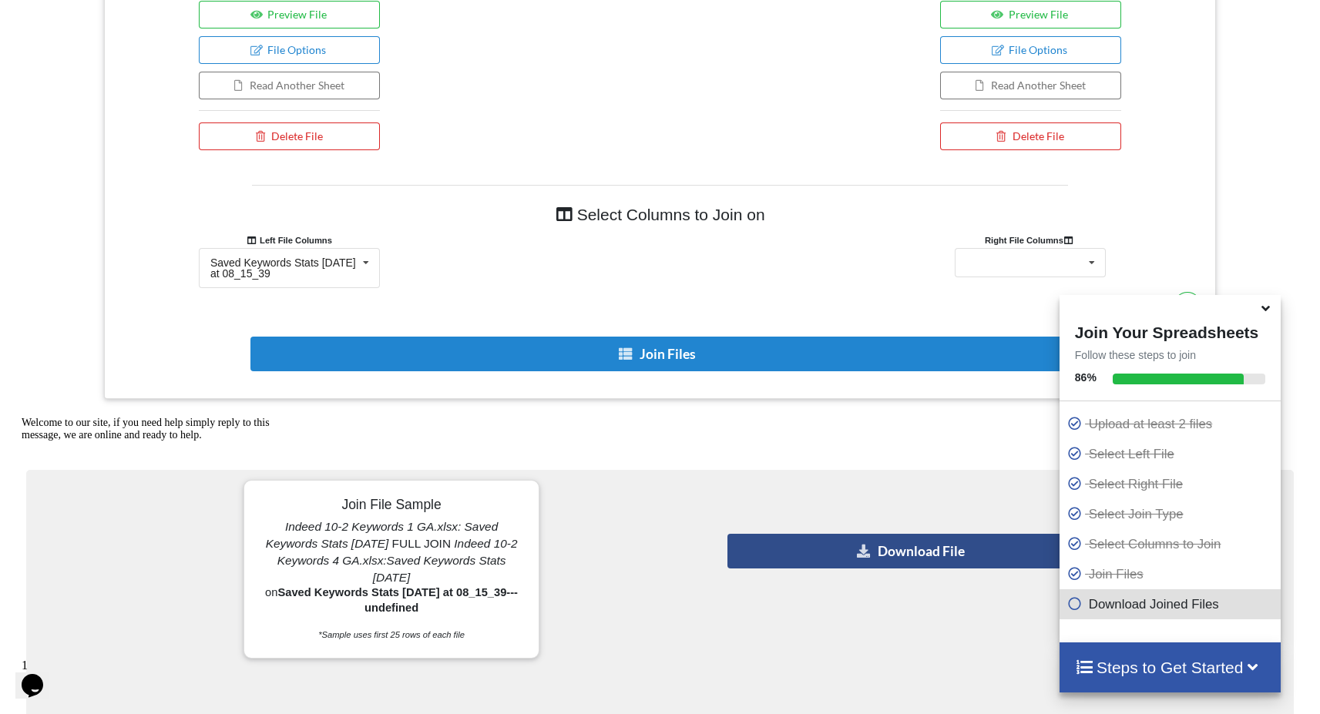
click at [844, 561] on button "Download File" at bounding box center [911, 551] width 369 height 35
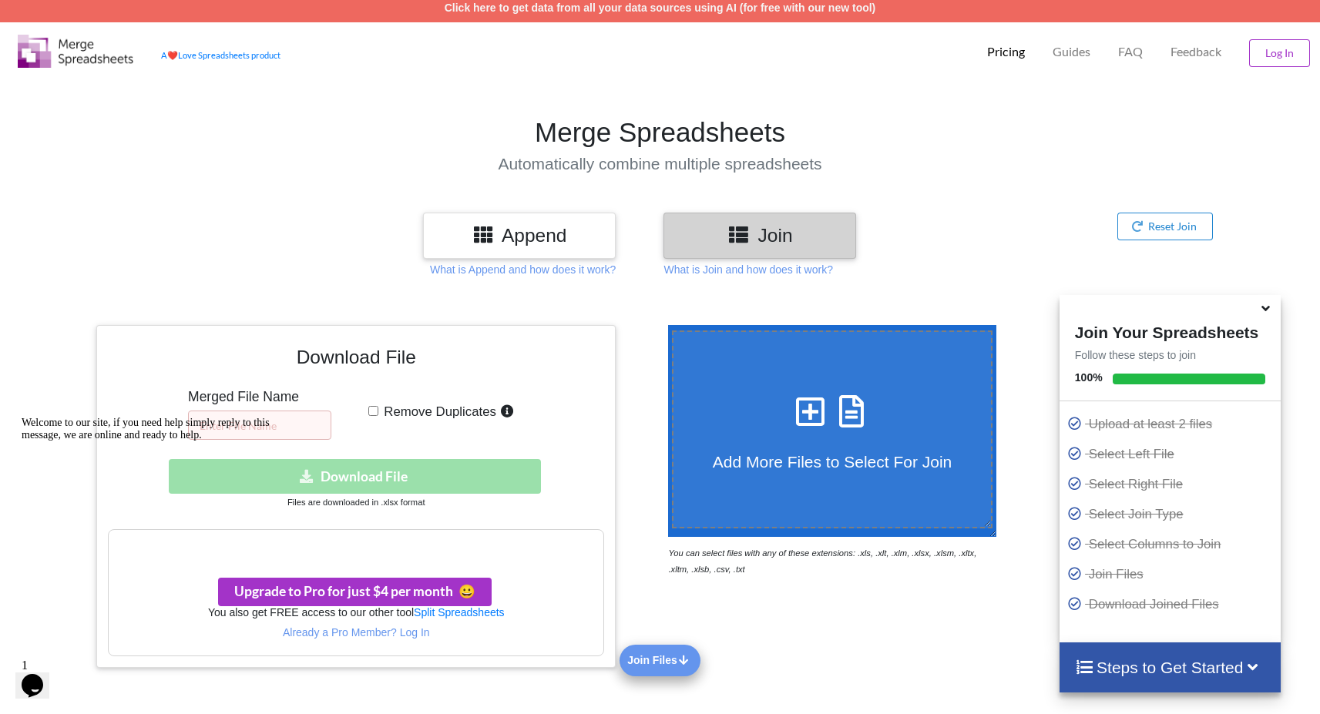
scroll to position [0, 0]
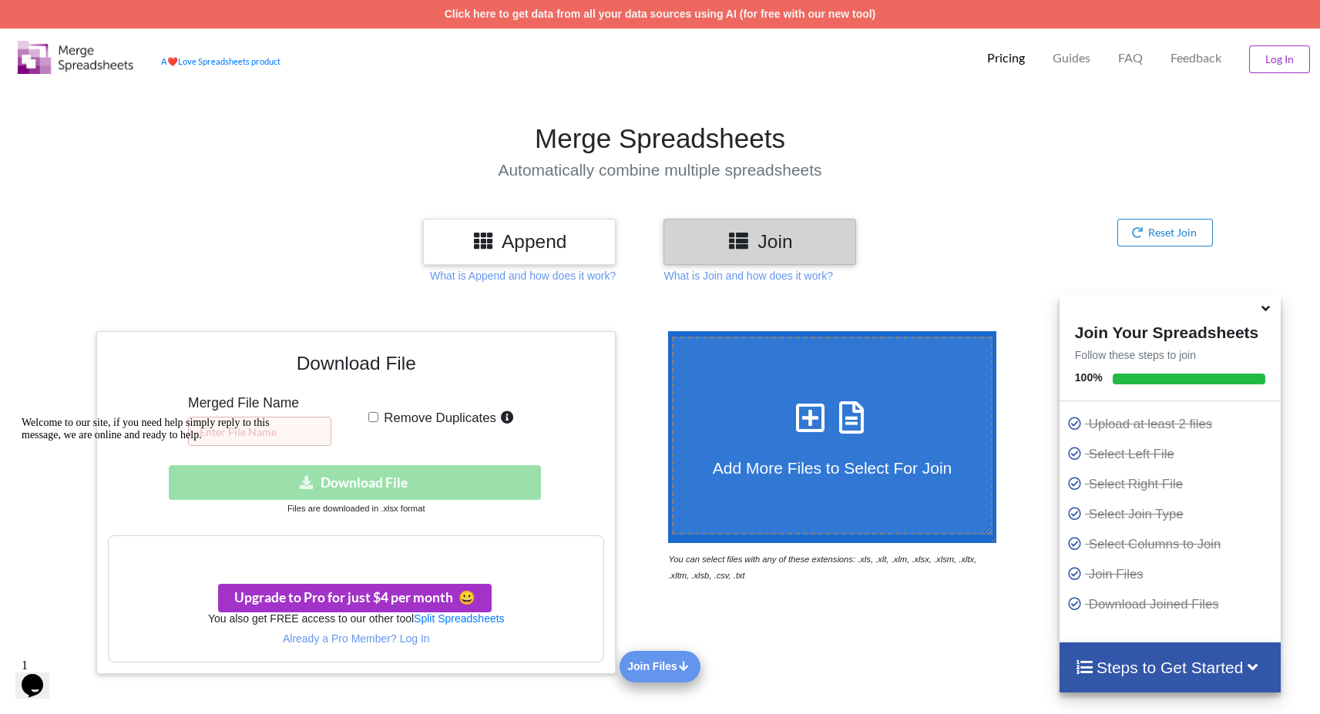
click at [280, 431] on div "Welcome to our site, if you need help simply reply to this message, we are onli…" at bounding box center [160, 429] width 277 height 25
click at [381, 415] on span "Remove Duplicates" at bounding box center [437, 418] width 118 height 15
click at [378, 415] on input "Remove Duplicates" at bounding box center [373, 417] width 10 height 10
checkbox input "true"
click at [290, 432] on div "Welcome to our site, if you need help simply reply to this message, we are onli…" at bounding box center [160, 429] width 277 height 25
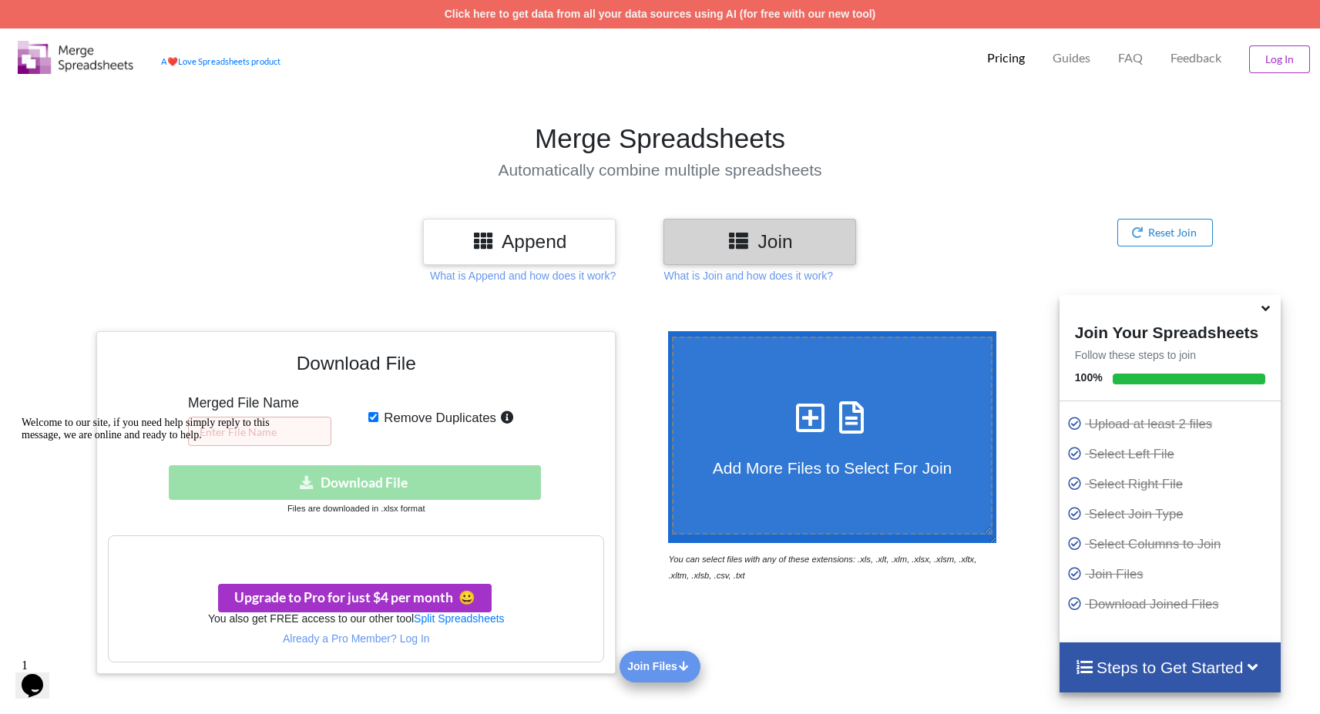
click at [22, 417] on icon "Chat attention grabber" at bounding box center [22, 417] width 0 height 0
click at [654, 667] on div at bounding box center [643, 502] width 48 height 343
click at [560, 256] on div "Append" at bounding box center [519, 241] width 193 height 45
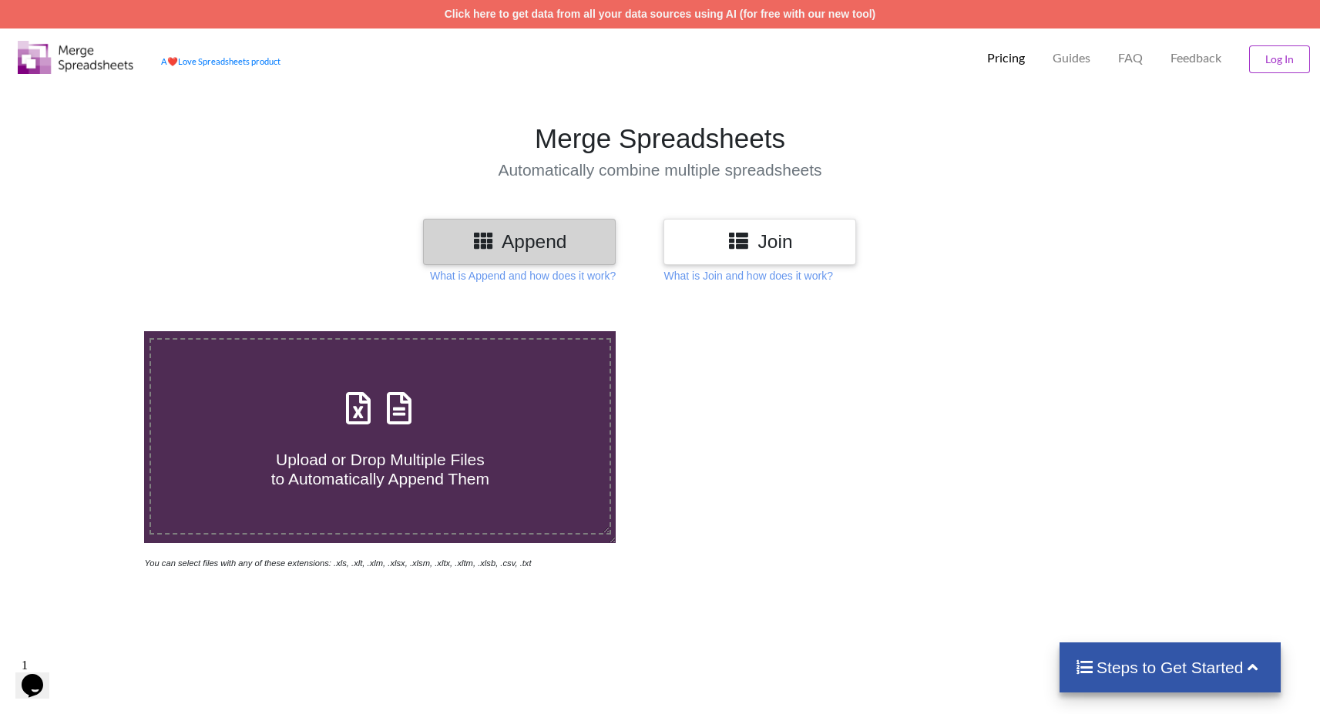
click at [703, 257] on div "Join" at bounding box center [759, 241] width 193 height 45
click at [741, 228] on div "Join" at bounding box center [759, 241] width 193 height 45
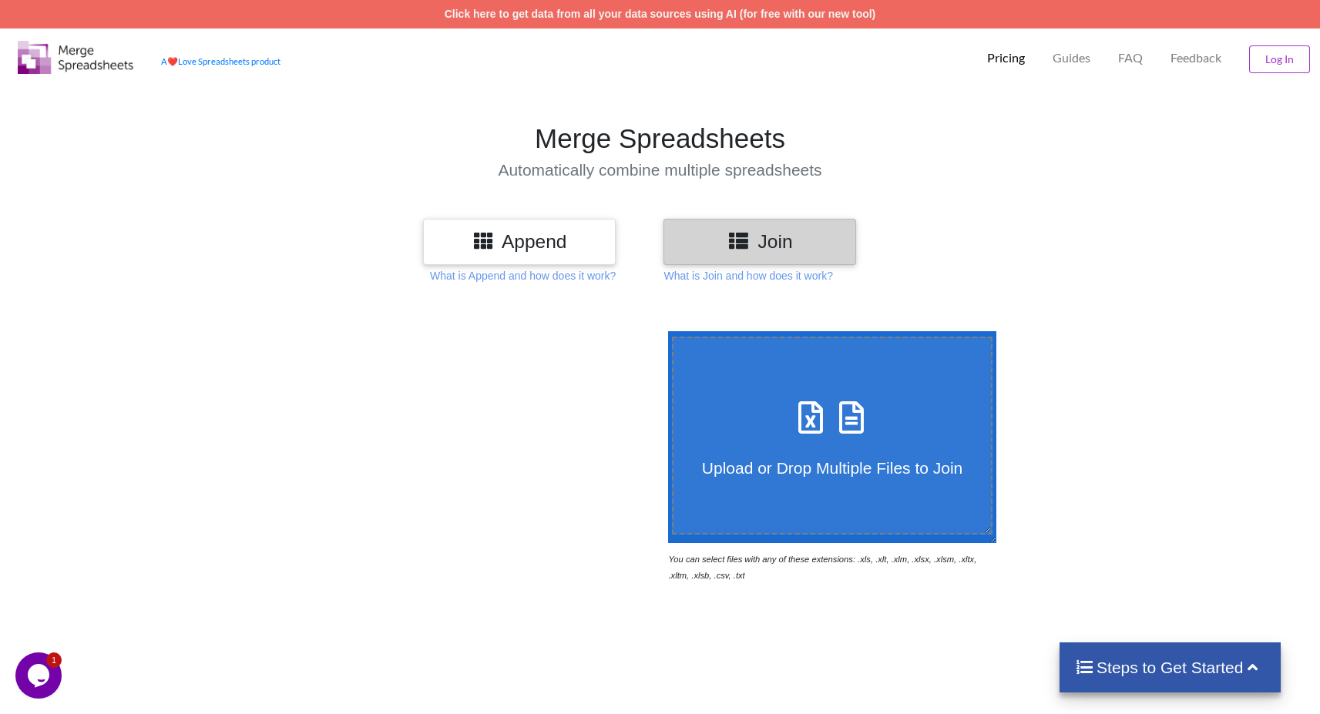
click at [853, 426] on icon at bounding box center [851, 410] width 39 height 32
click at [664, 331] on input "Upload or Drop Multiple Files to Join" at bounding box center [664, 331] width 0 height 0
type input "C:\fakepath\Indeed 10-2 Keywords 1 GA.xlsx"
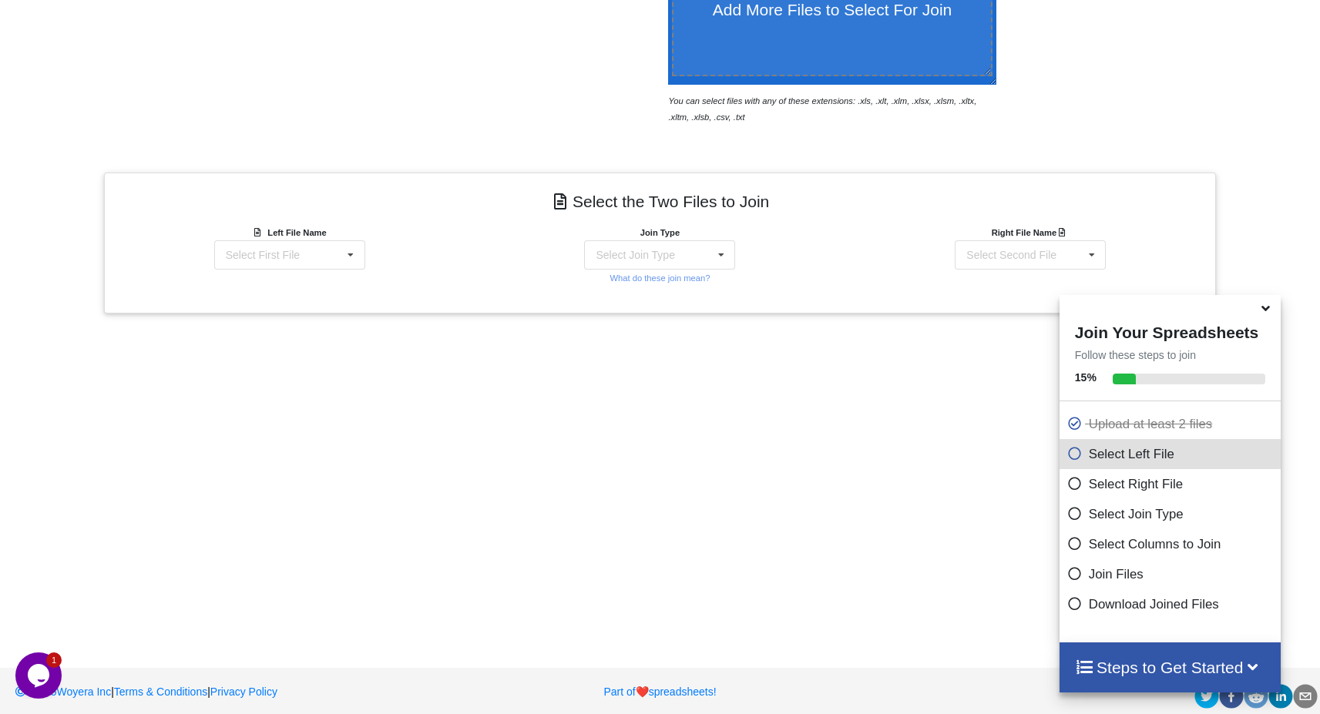
scroll to position [470, 0]
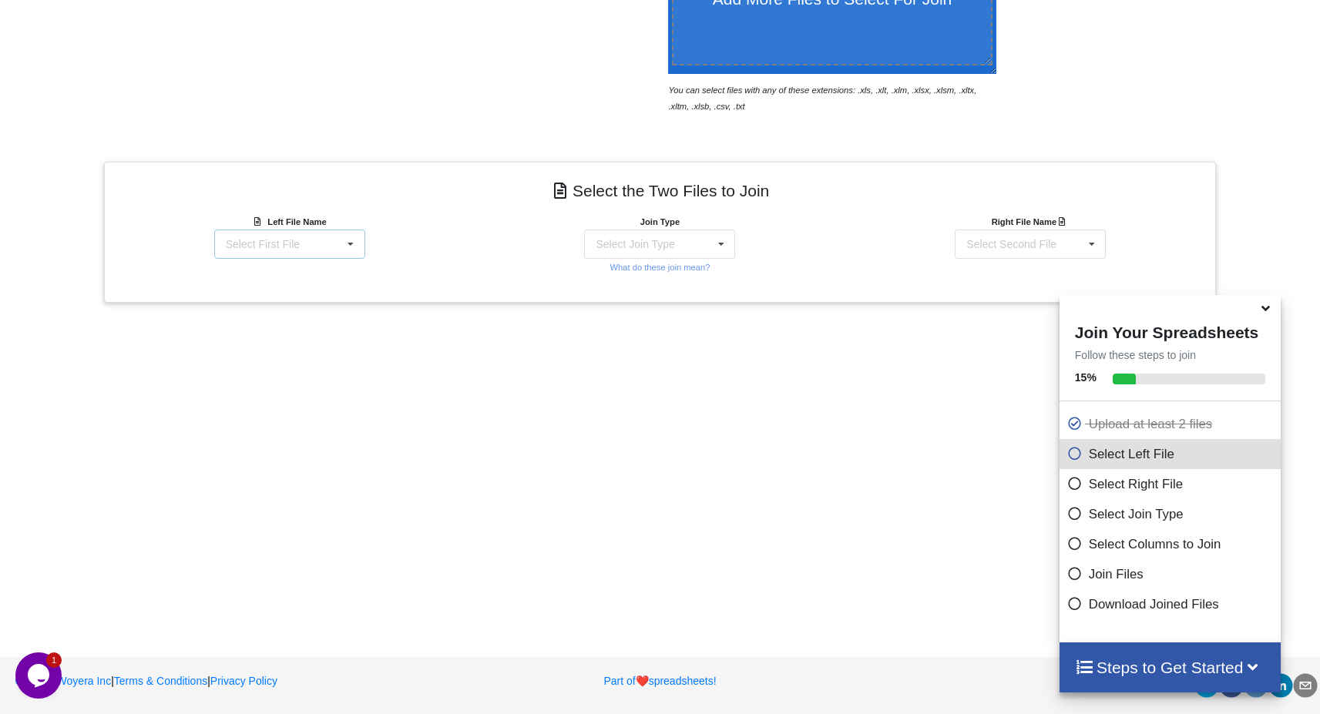
click at [347, 238] on icon at bounding box center [350, 244] width 23 height 29
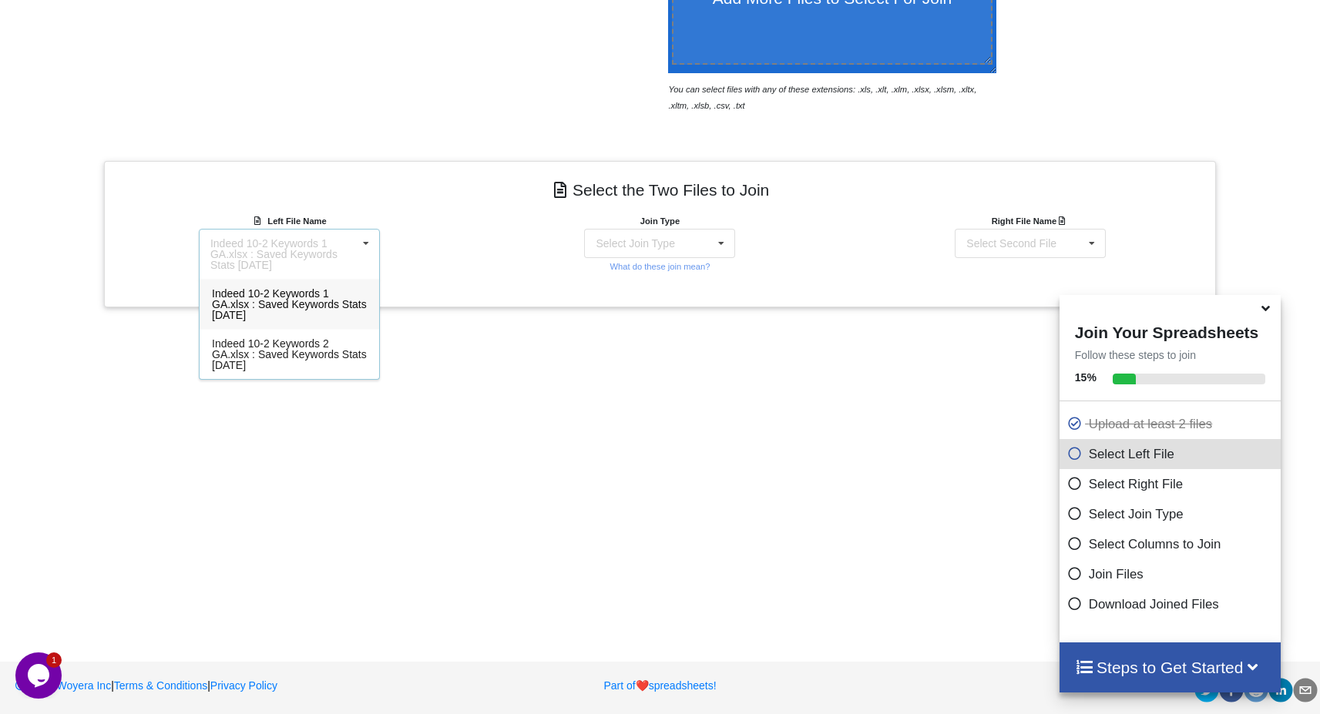
scroll to position [468, 0]
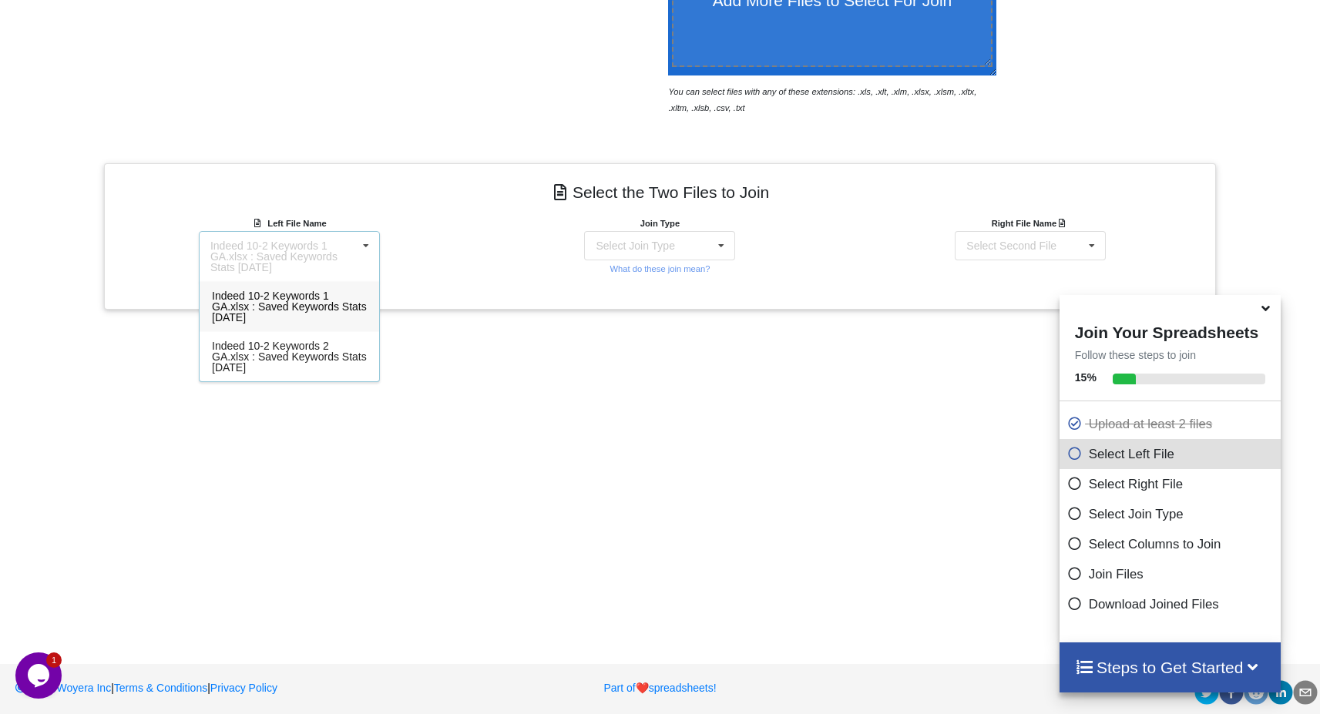
click at [328, 312] on span "Indeed 10-2 Keywords 1 GA.xlsx : Saved Keywords Stats [DATE]" at bounding box center [289, 307] width 155 height 34
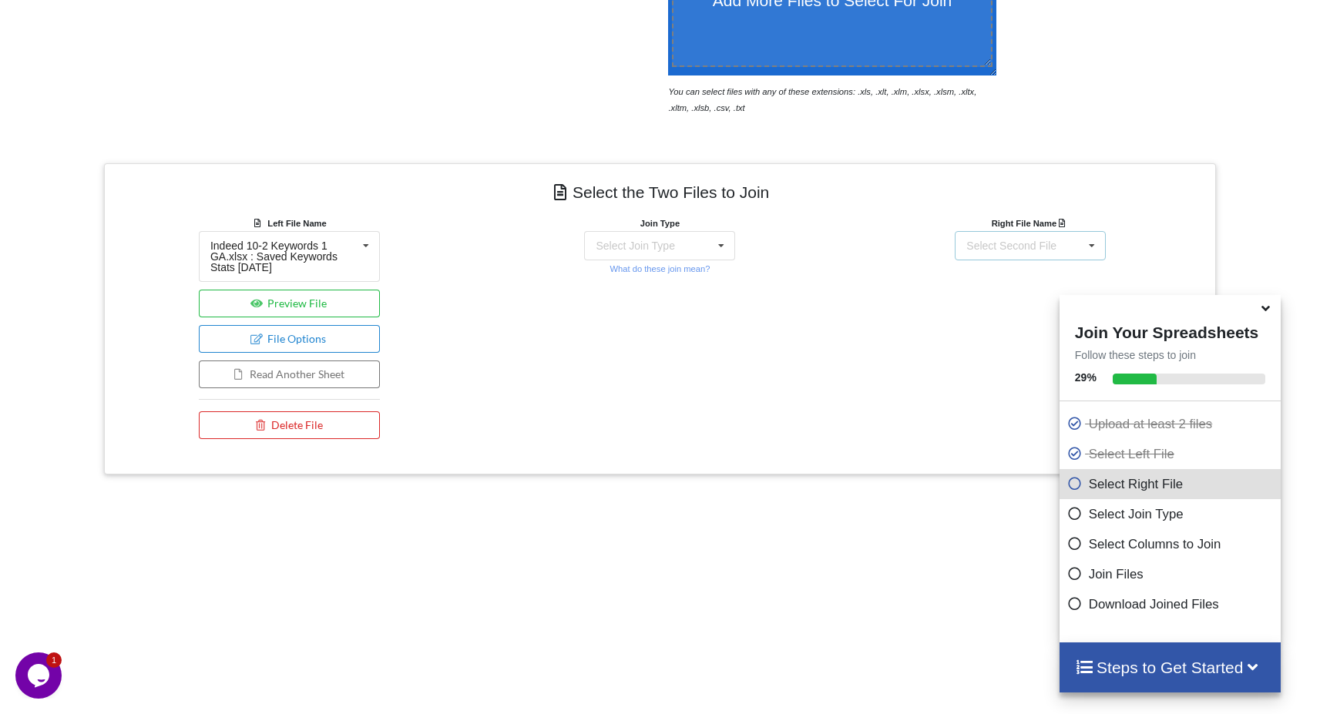
click at [986, 240] on div "Select Second File" at bounding box center [1011, 245] width 90 height 11
click at [983, 351] on span "Indeed 10-2 Keywords 2 GA.xlsx : Saved Keywords Stats [DATE]" at bounding box center [1030, 357] width 155 height 34
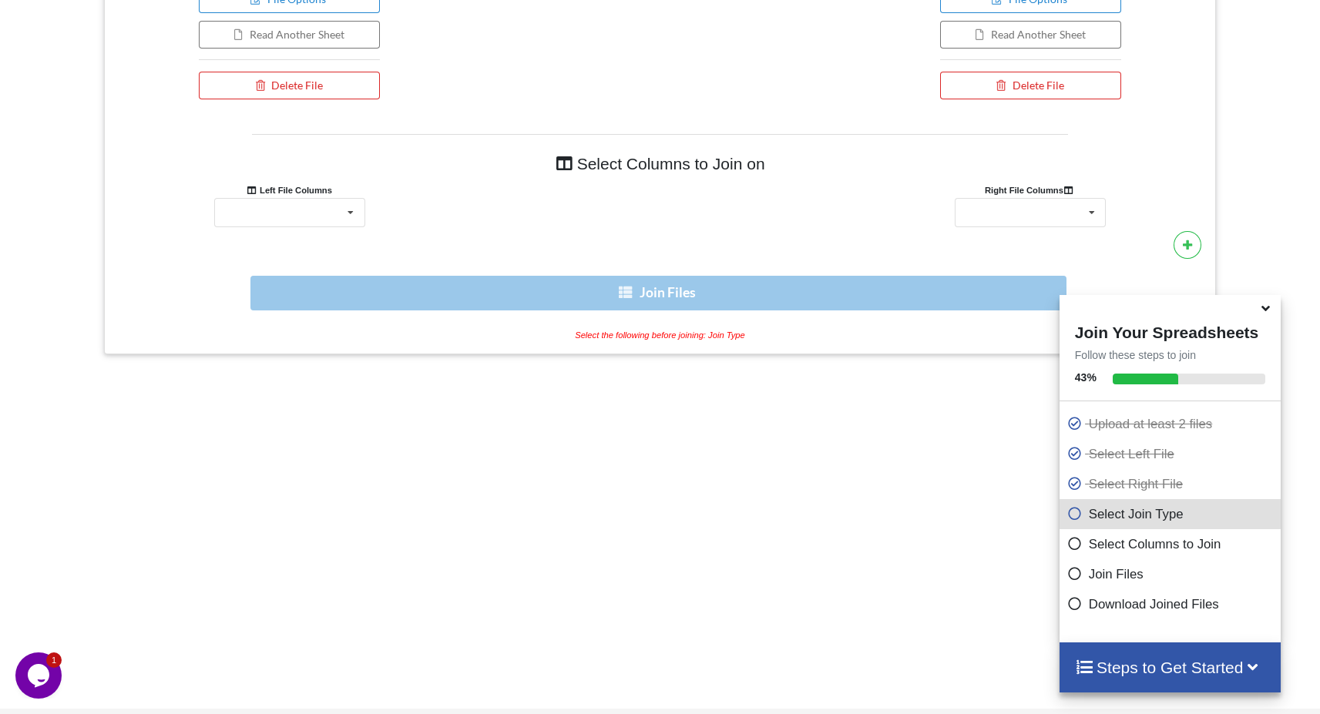
scroll to position [840, 0]
click at [357, 209] on icon at bounding box center [350, 212] width 23 height 29
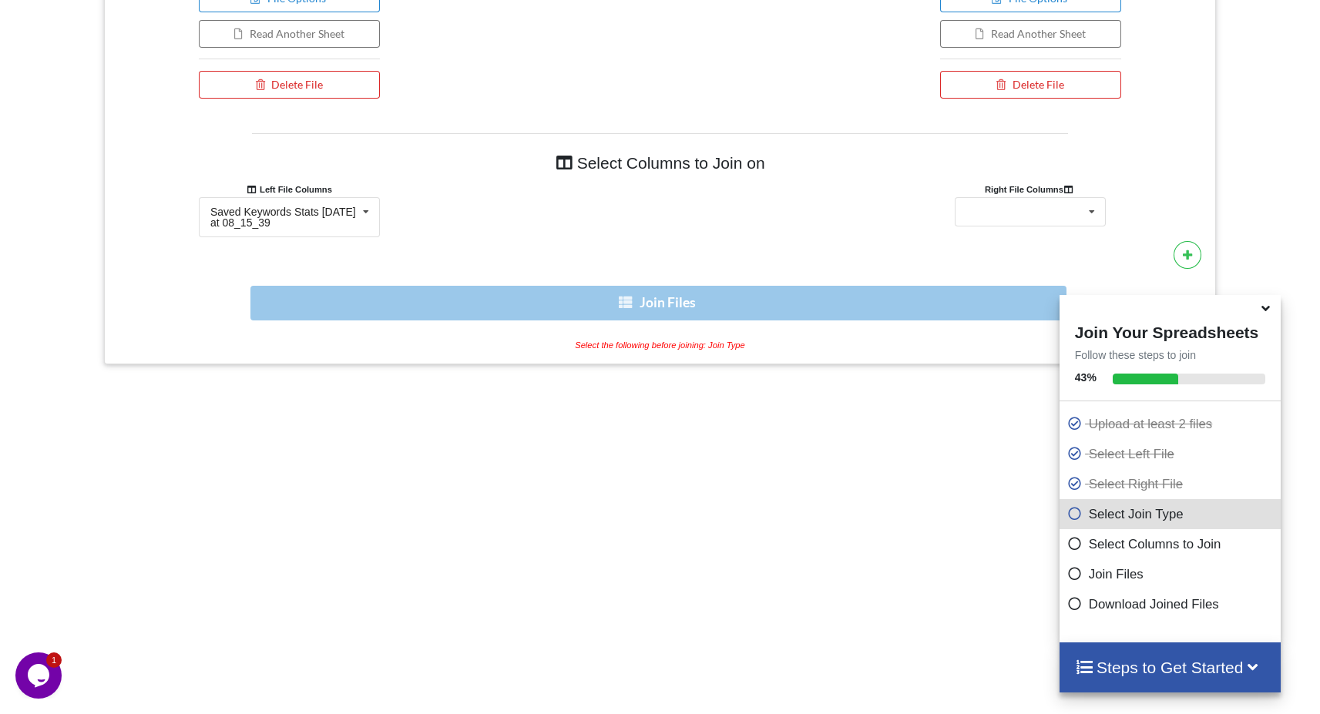
click at [522, 169] on h4 "Select Columns to Join on" at bounding box center [660, 163] width 816 height 35
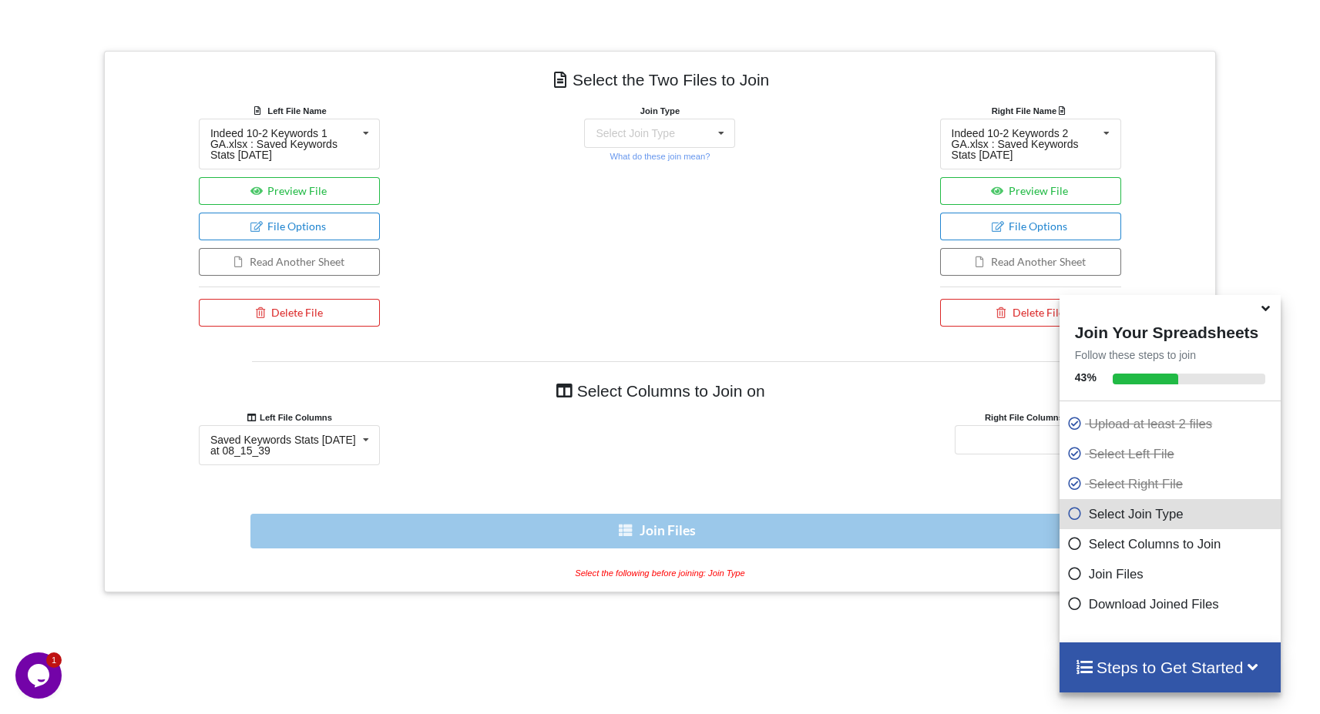
scroll to position [505, 0]
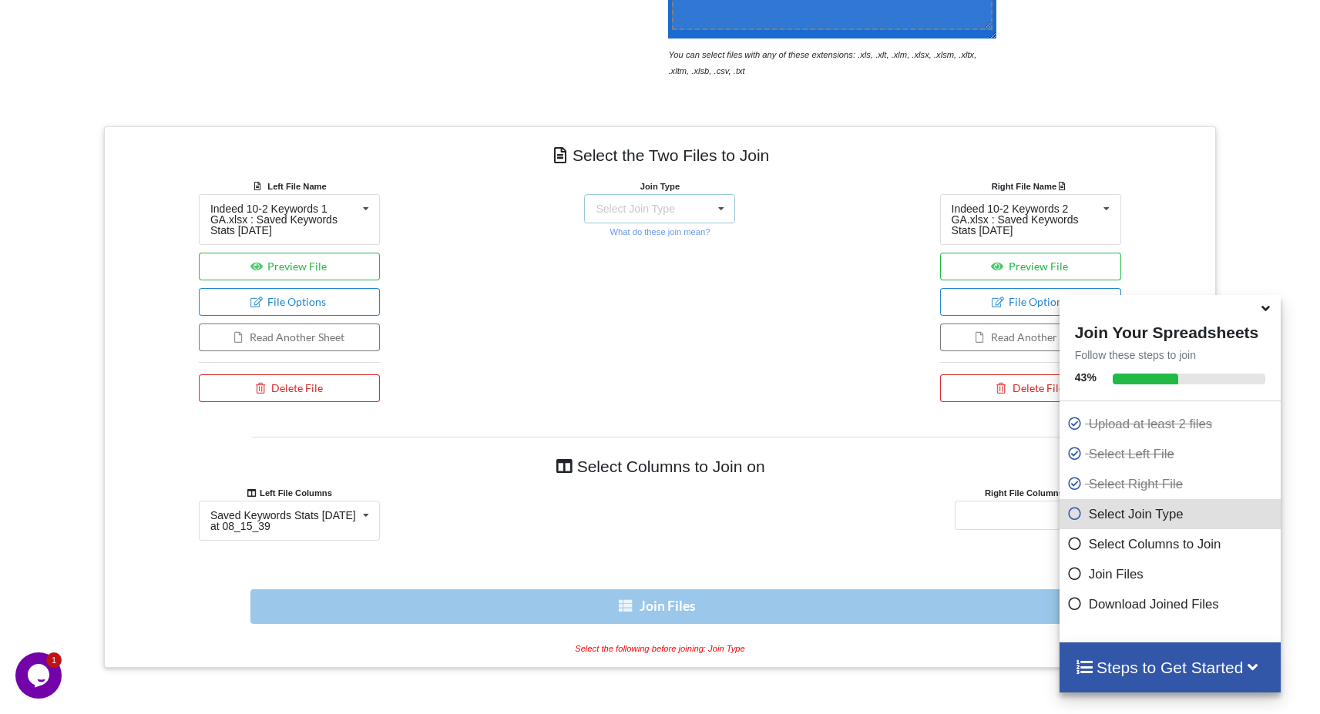
click at [698, 204] on div "Select Join Type INNER JOIN LEFT JOIN RIGHT JOIN FULL JOIN" at bounding box center [659, 208] width 151 height 29
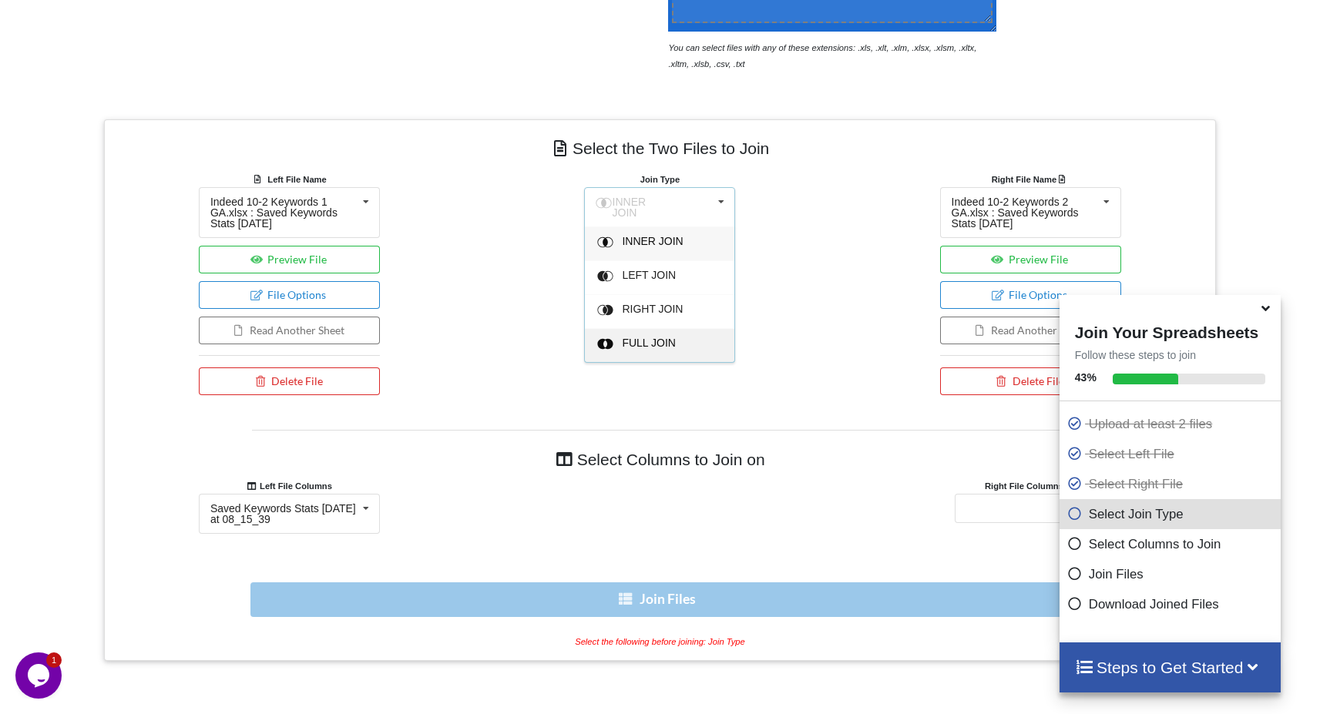
click at [648, 340] on span "FULL JOIN" at bounding box center [650, 343] width 54 height 12
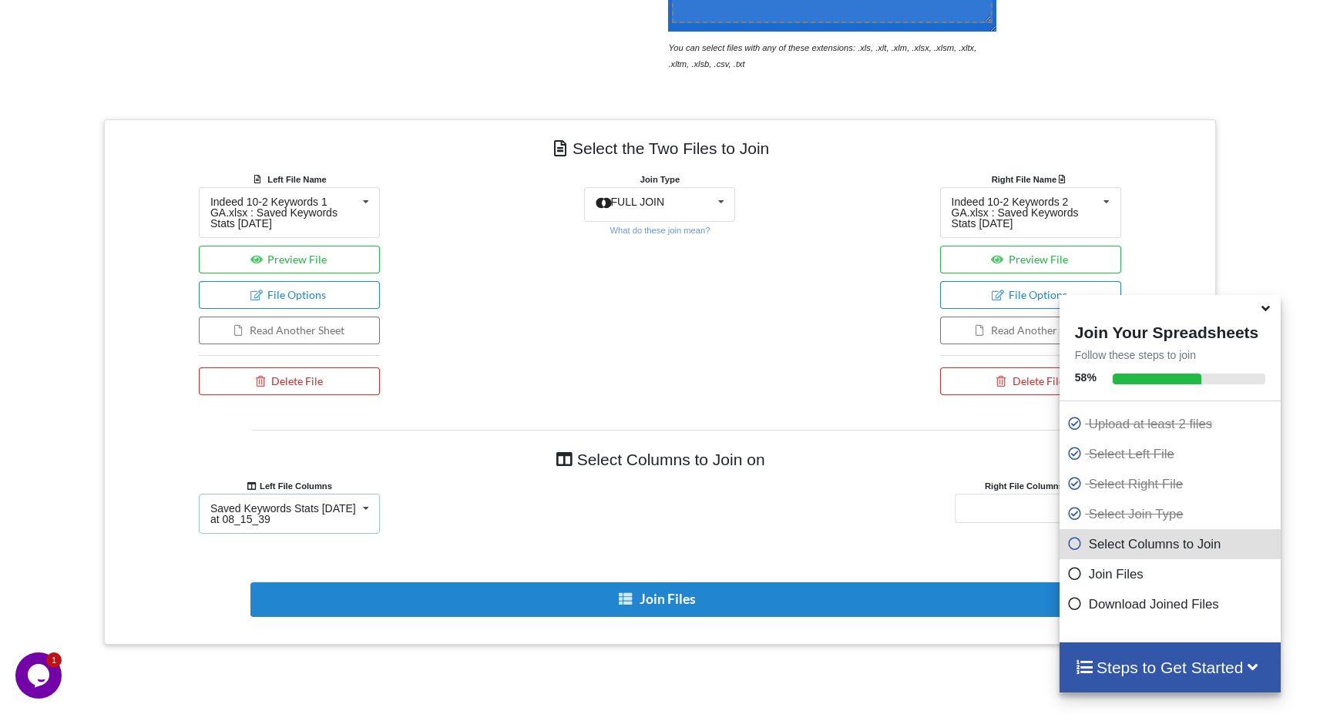
click at [309, 515] on div "Saved Keywords Stats [DATE] at 08_15_39" at bounding box center [283, 514] width 146 height 22
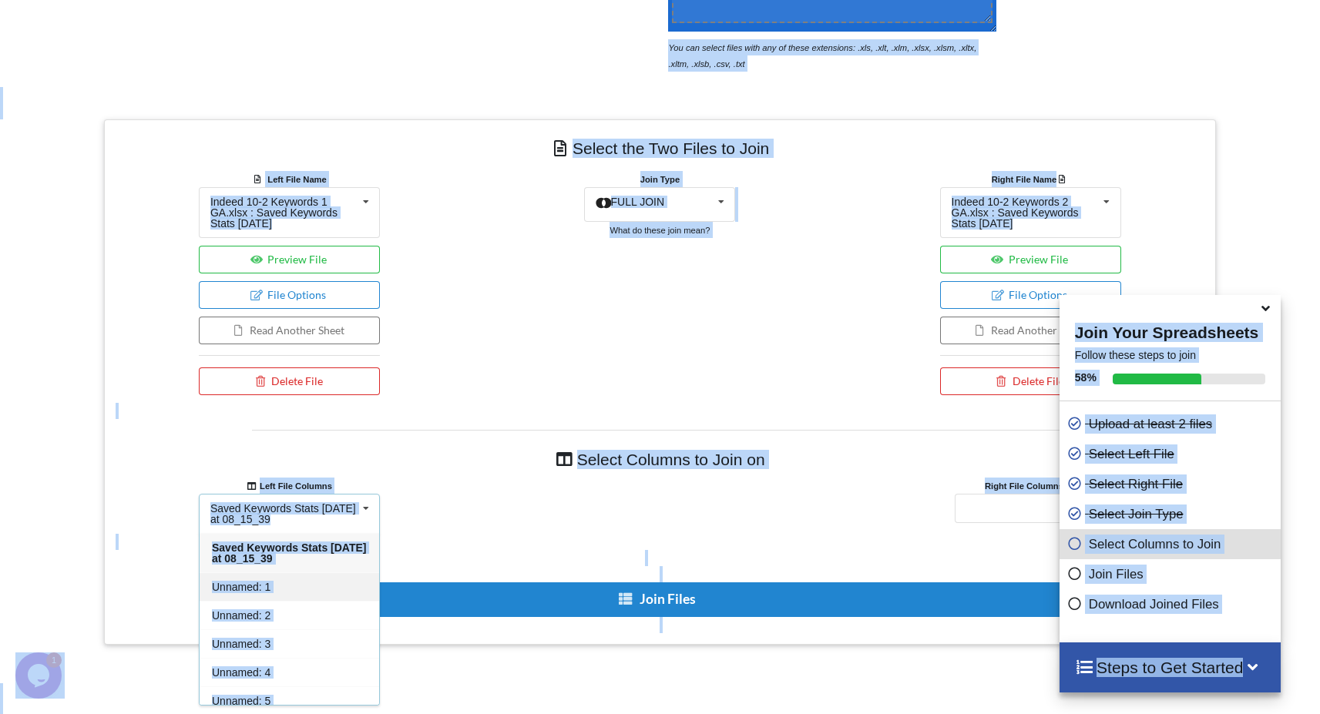
click at [288, 576] on div "Unnamed: 1" at bounding box center [290, 586] width 180 height 29
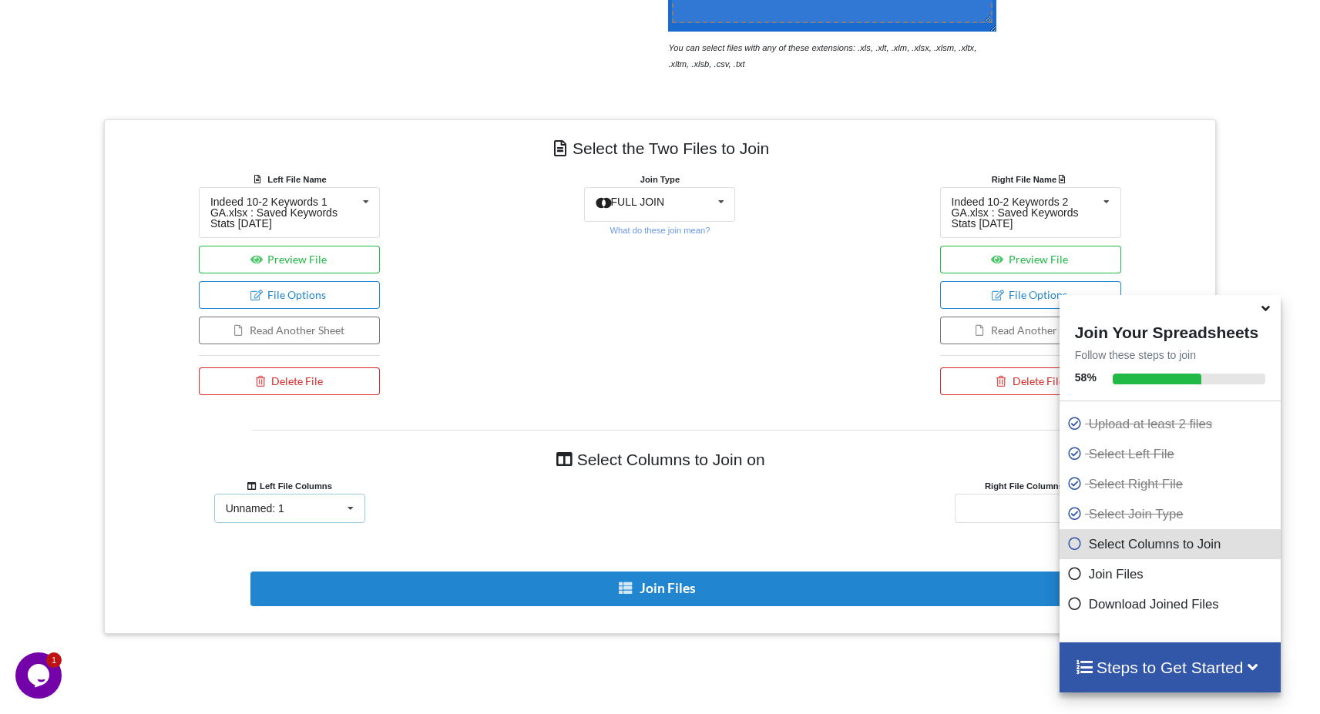
click at [321, 505] on div "Unnamed: 1 Saved Keywords Stats [DATE] at 08_15_39 Unnamed: 1 Unnamed: 2 Unname…" at bounding box center [289, 508] width 151 height 29
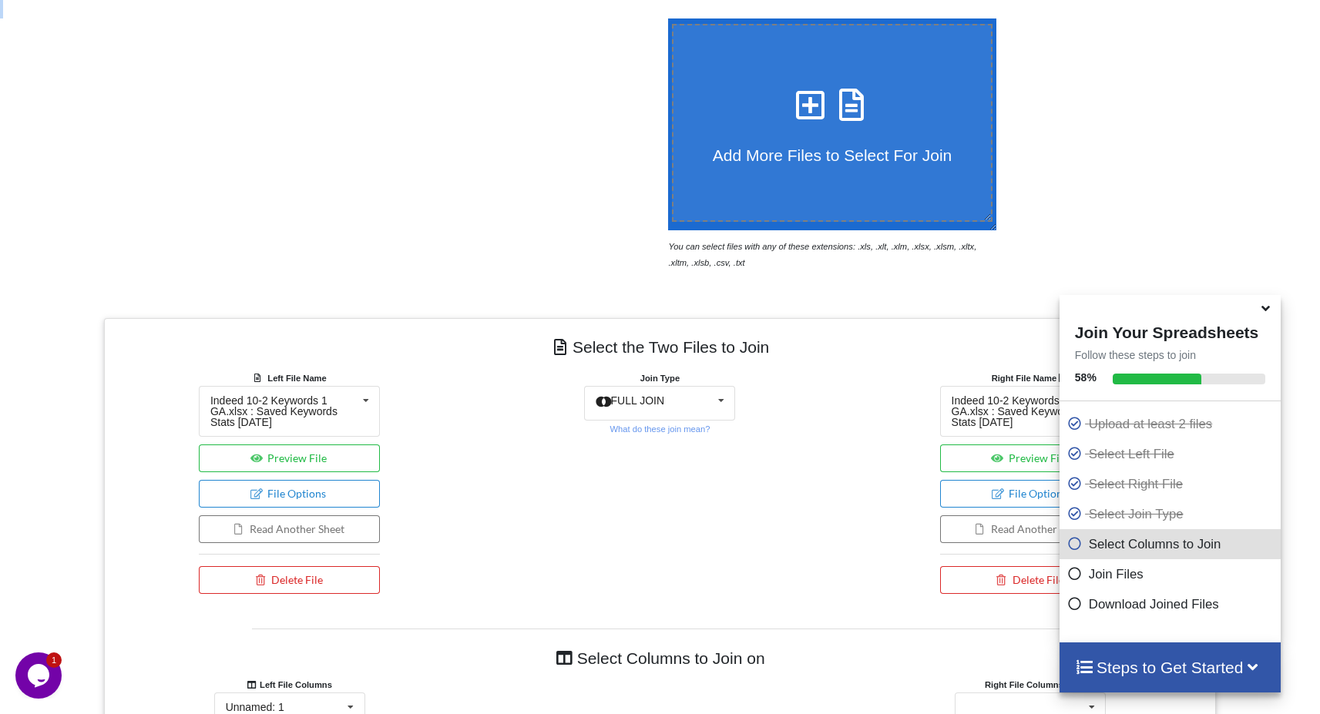
scroll to position [0, 0]
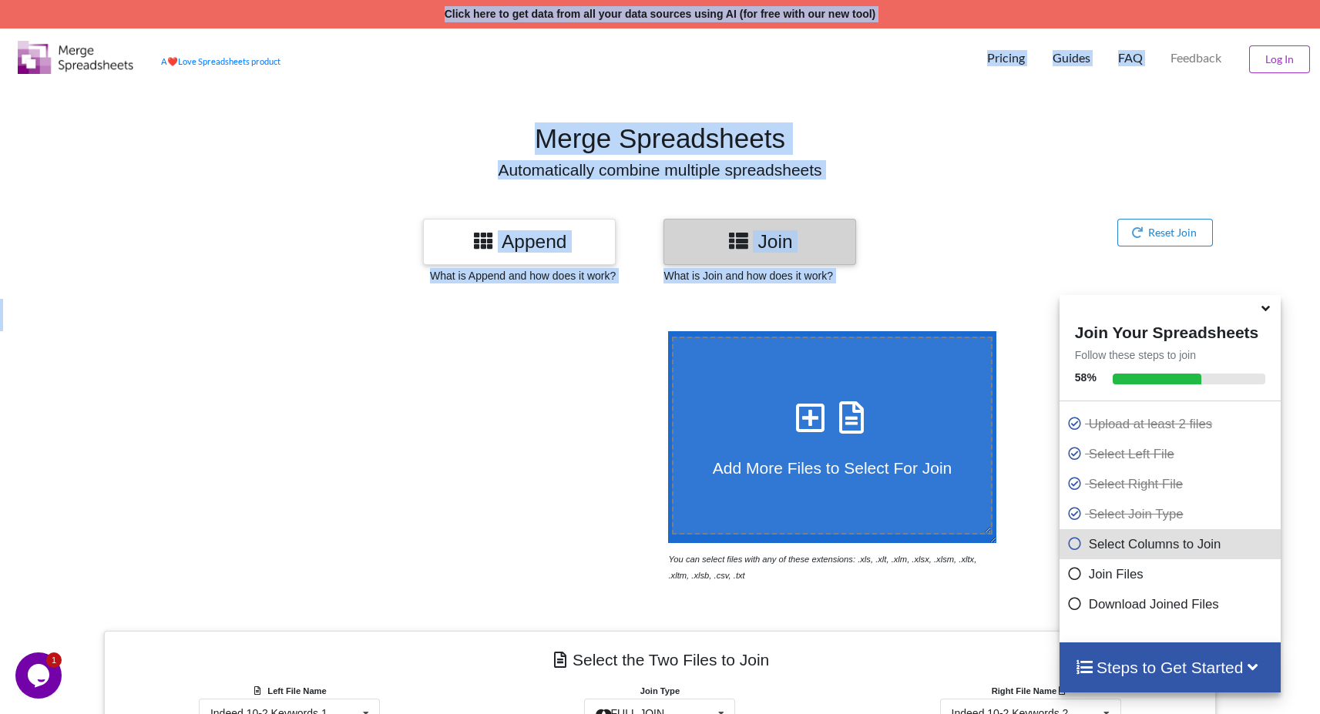
drag, startPoint x: 323, startPoint y: 206, endPoint x: 321, endPoint y: -31, distance: 236.5
click at [321, 0] on html "Click here to get data from all your data sources using AI (for free with our n…" at bounding box center [660, 357] width 1320 height 714
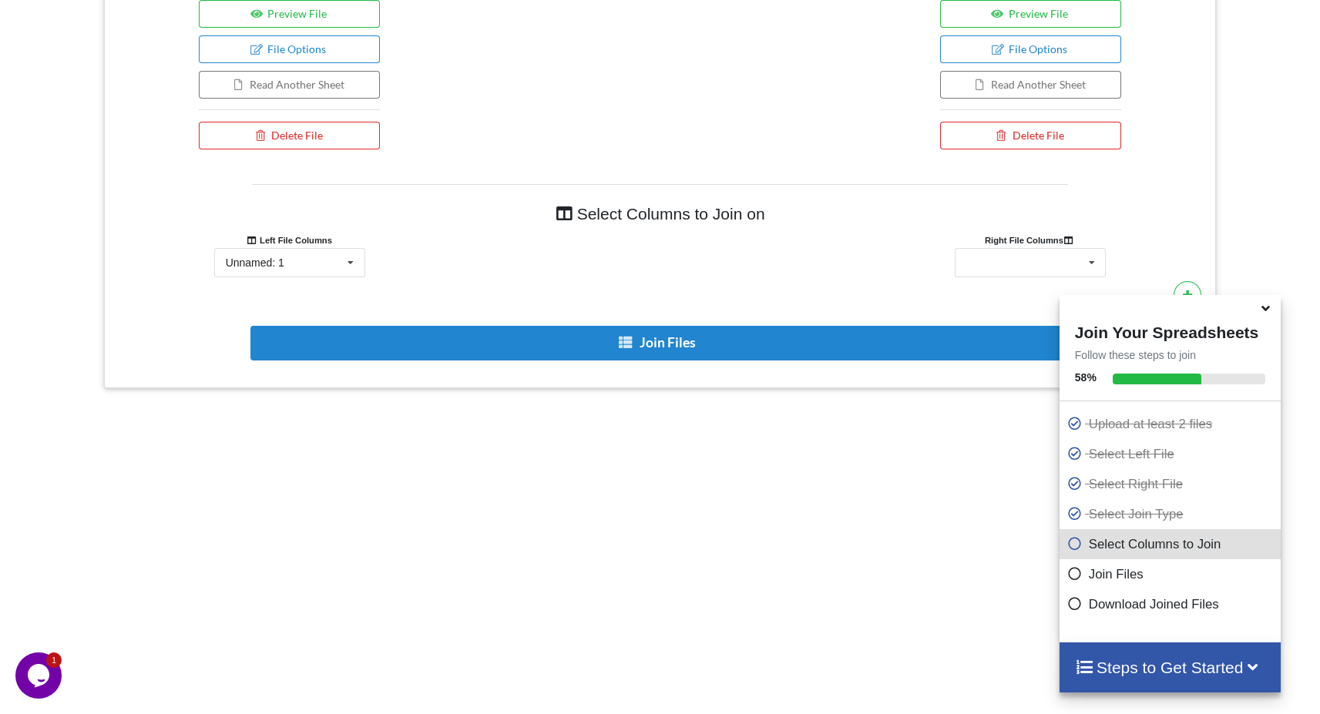
scroll to position [830, 0]
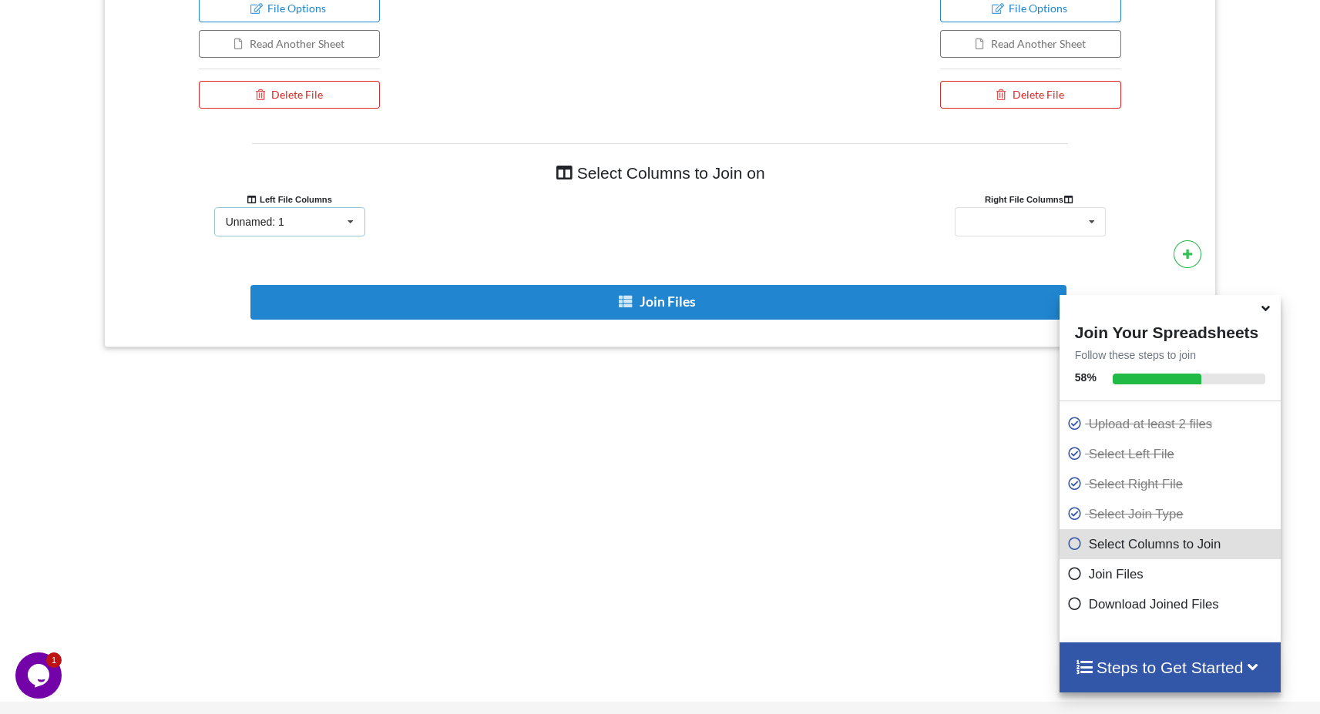
click at [329, 223] on div "Unnamed: 1 Saved Keywords Stats [DATE] at 08_15_39 Unnamed: 1 Unnamed: 2 Unname…" at bounding box center [289, 221] width 151 height 29
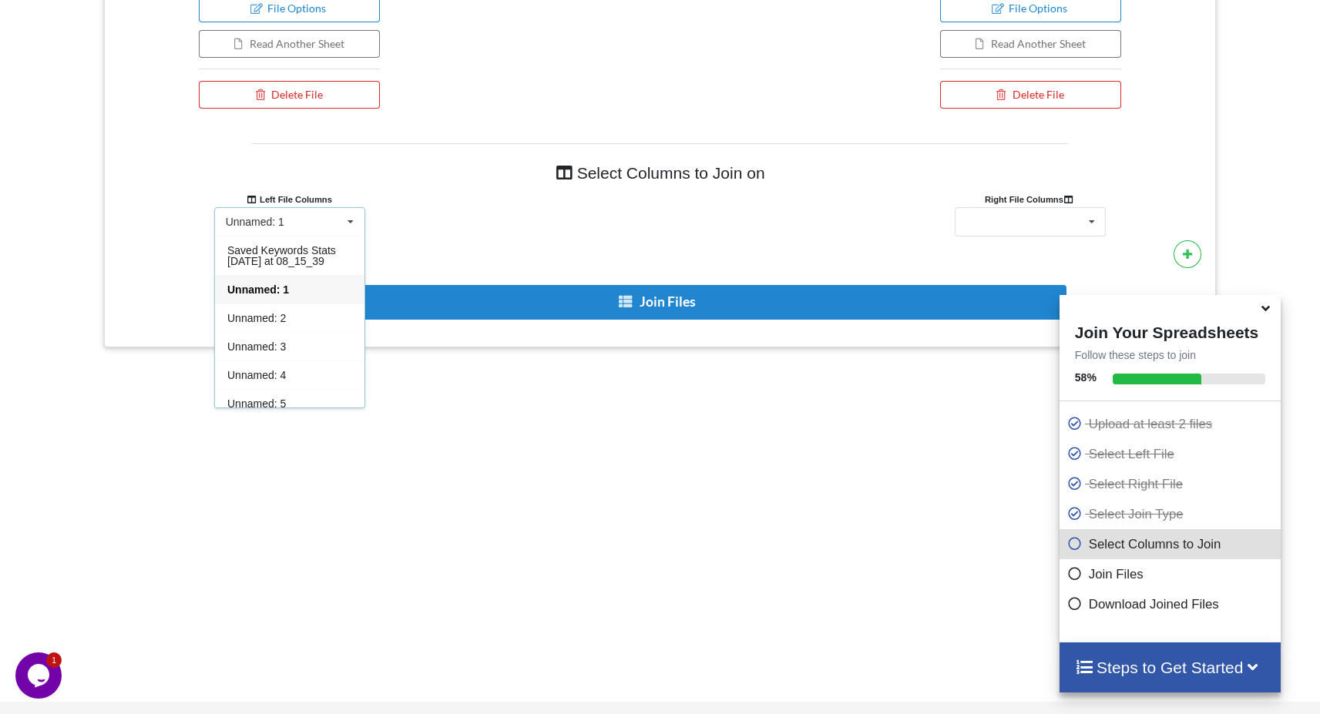
click at [294, 296] on div "Unnamed: 1" at bounding box center [289, 289] width 149 height 29
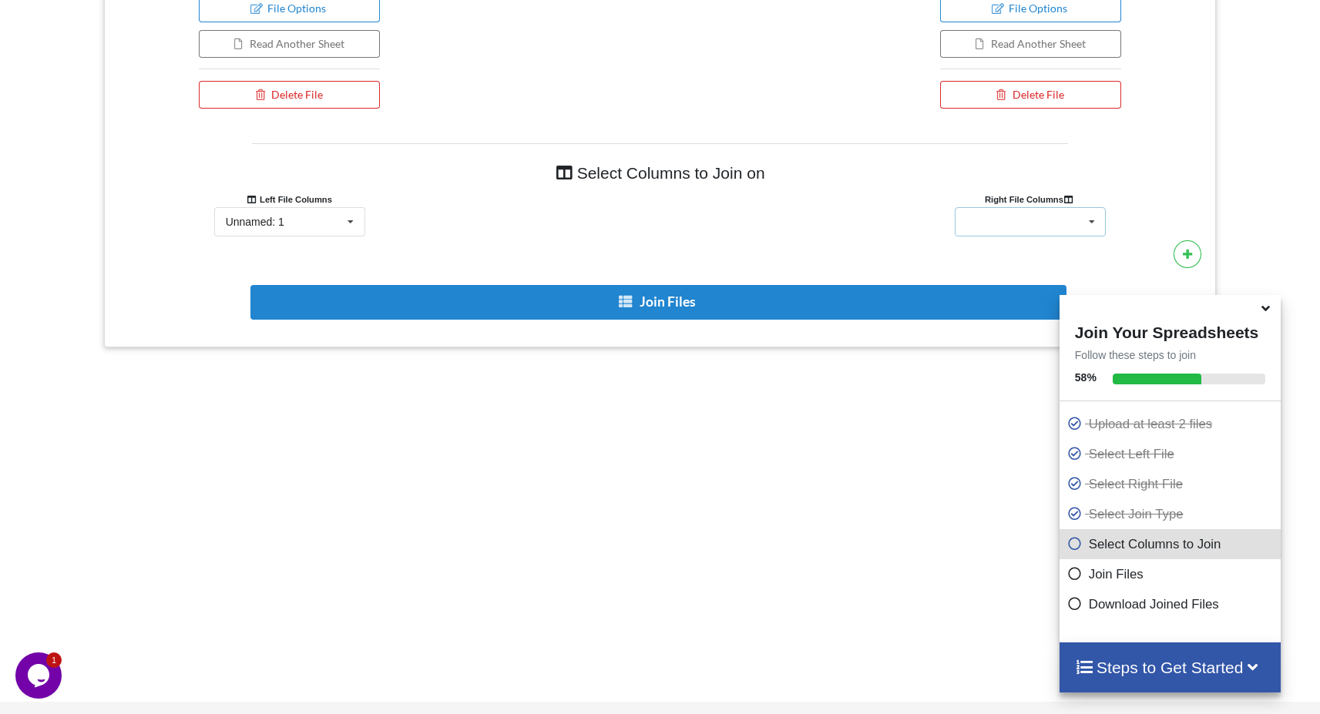
click at [1075, 230] on div "Saved Keywords Stats 2025-10-02 at 08_19_37 Unnamed: 1 Unnamed: 2 Unnamed: 3 Un…" at bounding box center [1030, 221] width 151 height 29
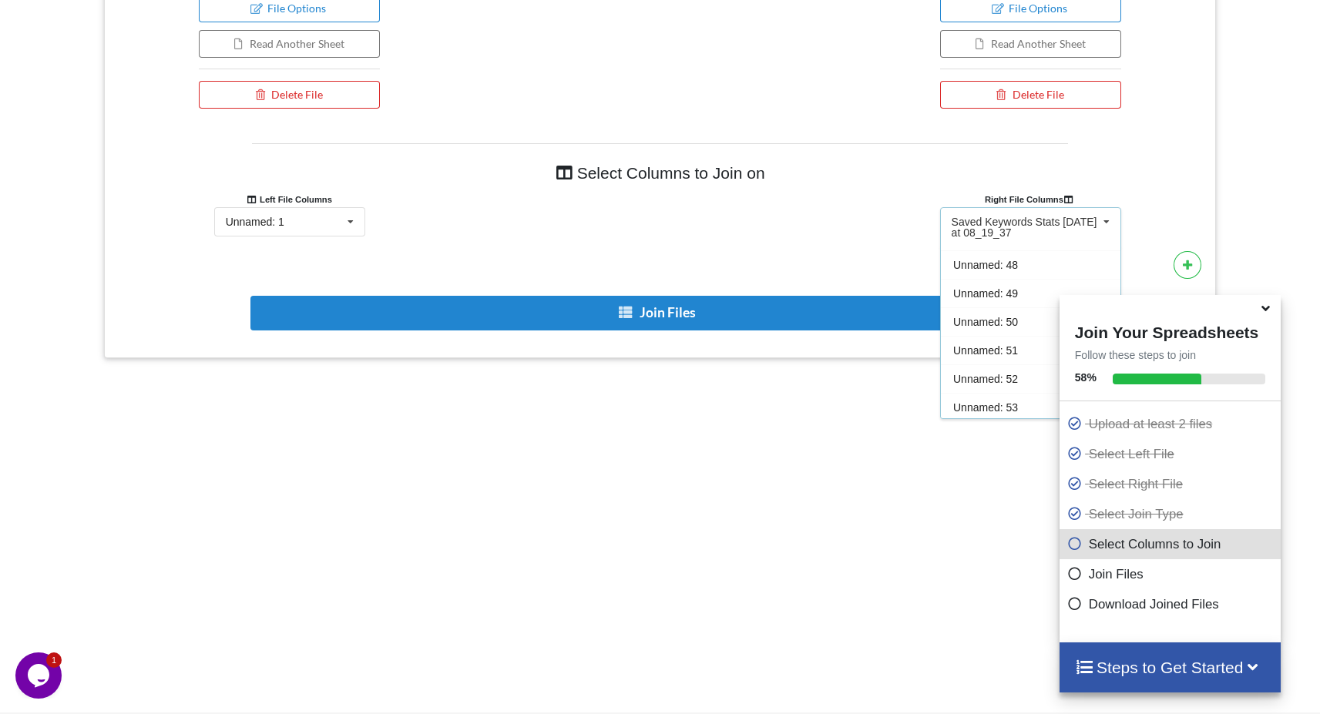
scroll to position [1606, 0]
click at [995, 399] on span "Unnamed: 61" at bounding box center [985, 405] width 65 height 12
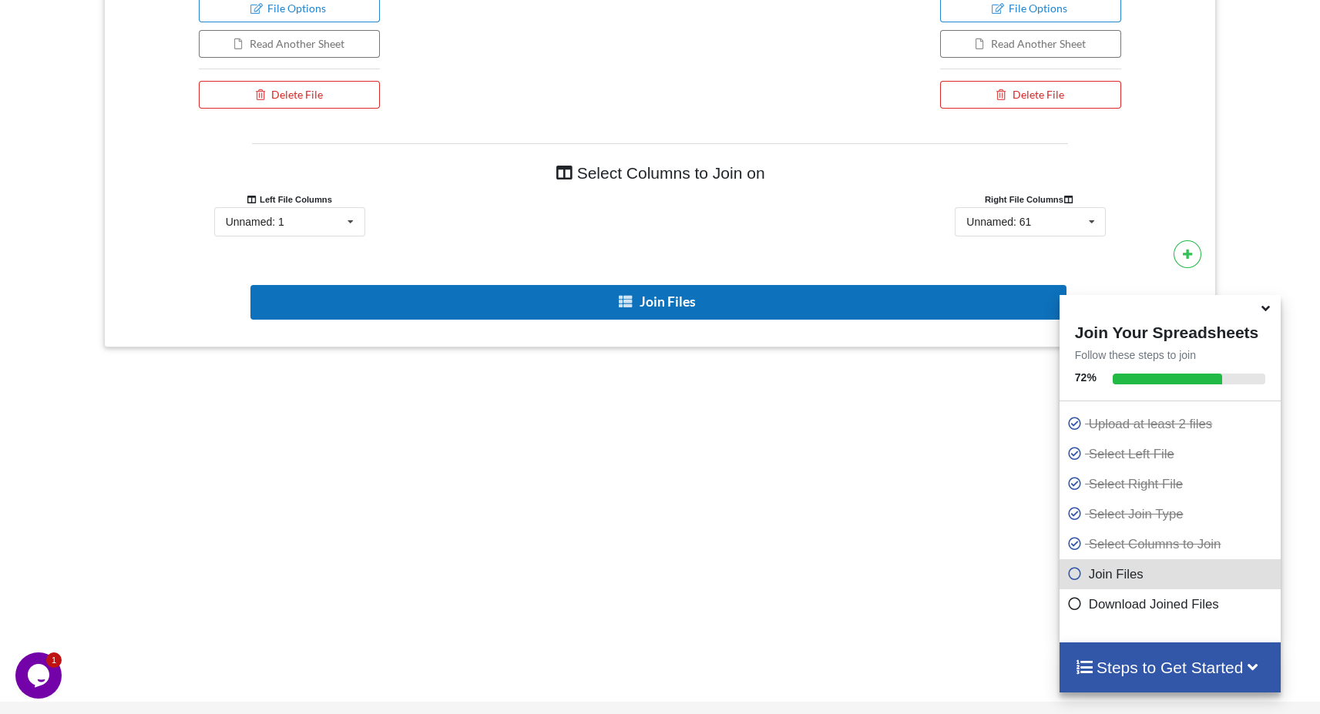
click at [743, 299] on button "Join Files" at bounding box center [658, 302] width 816 height 35
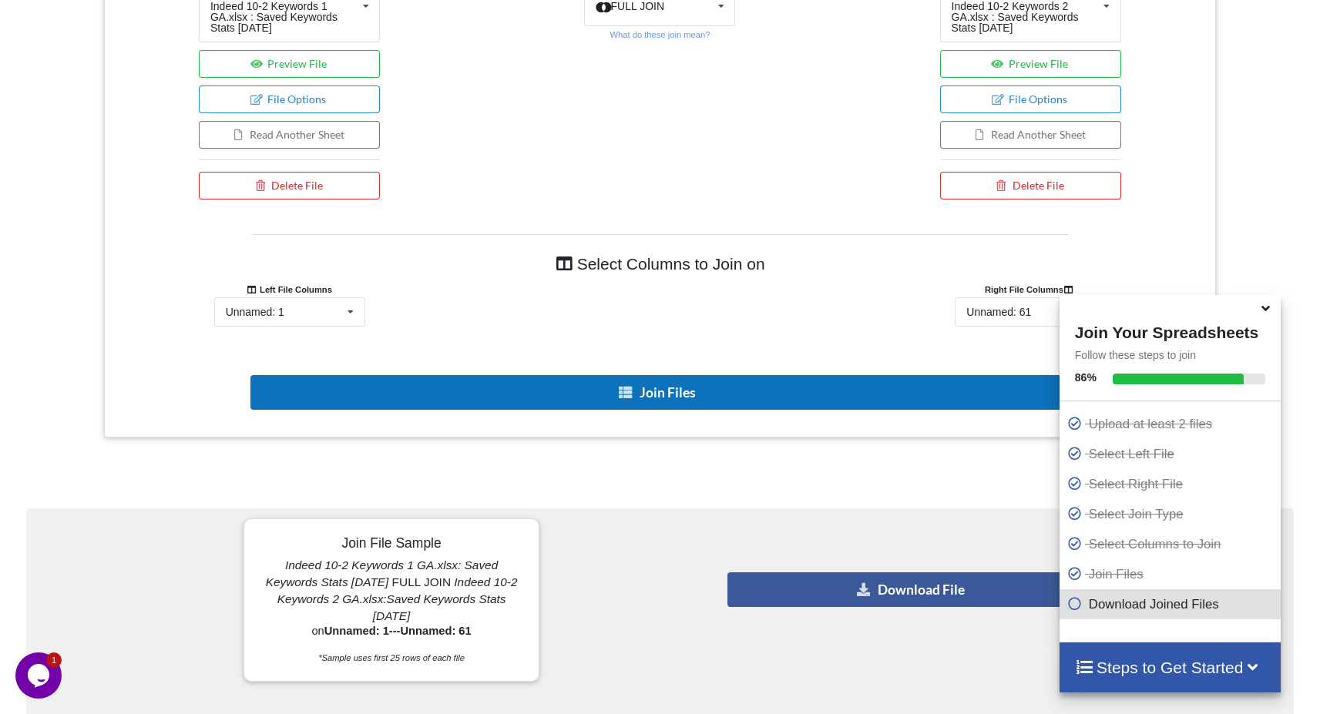
scroll to position [919, 0]
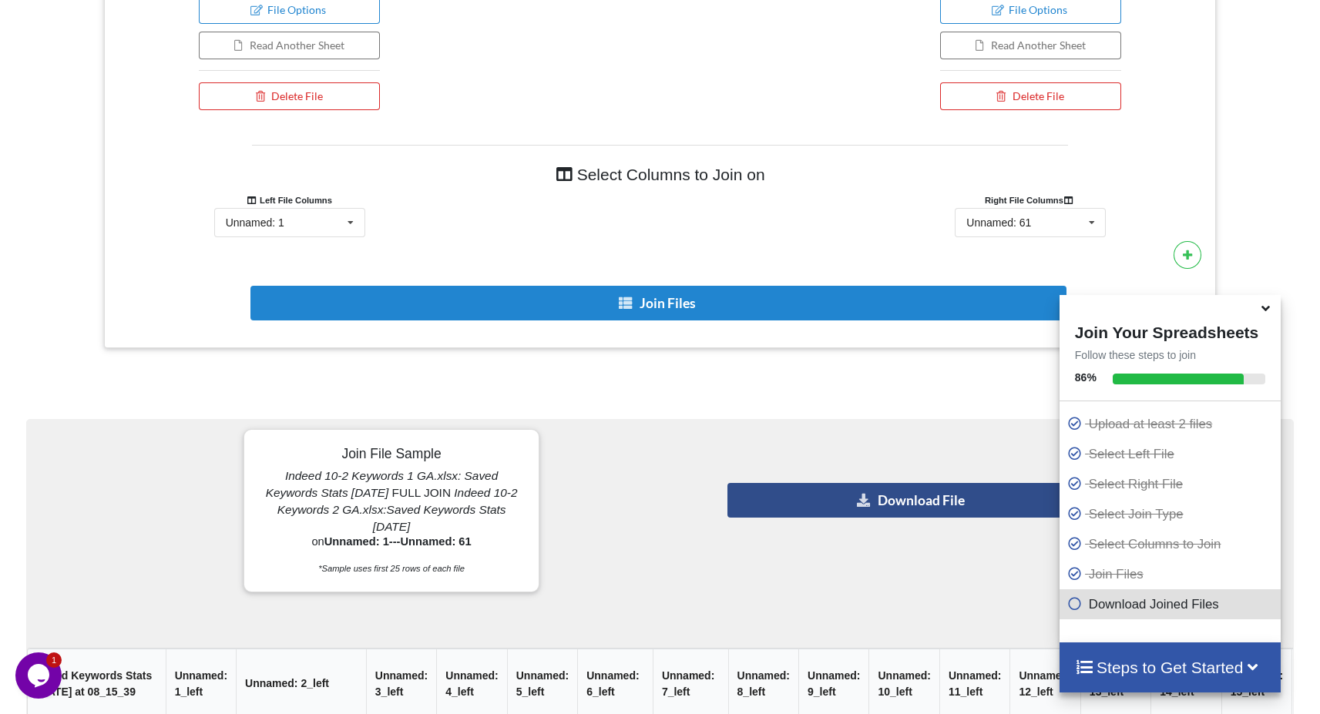
click at [802, 498] on button "Download File" at bounding box center [911, 500] width 369 height 35
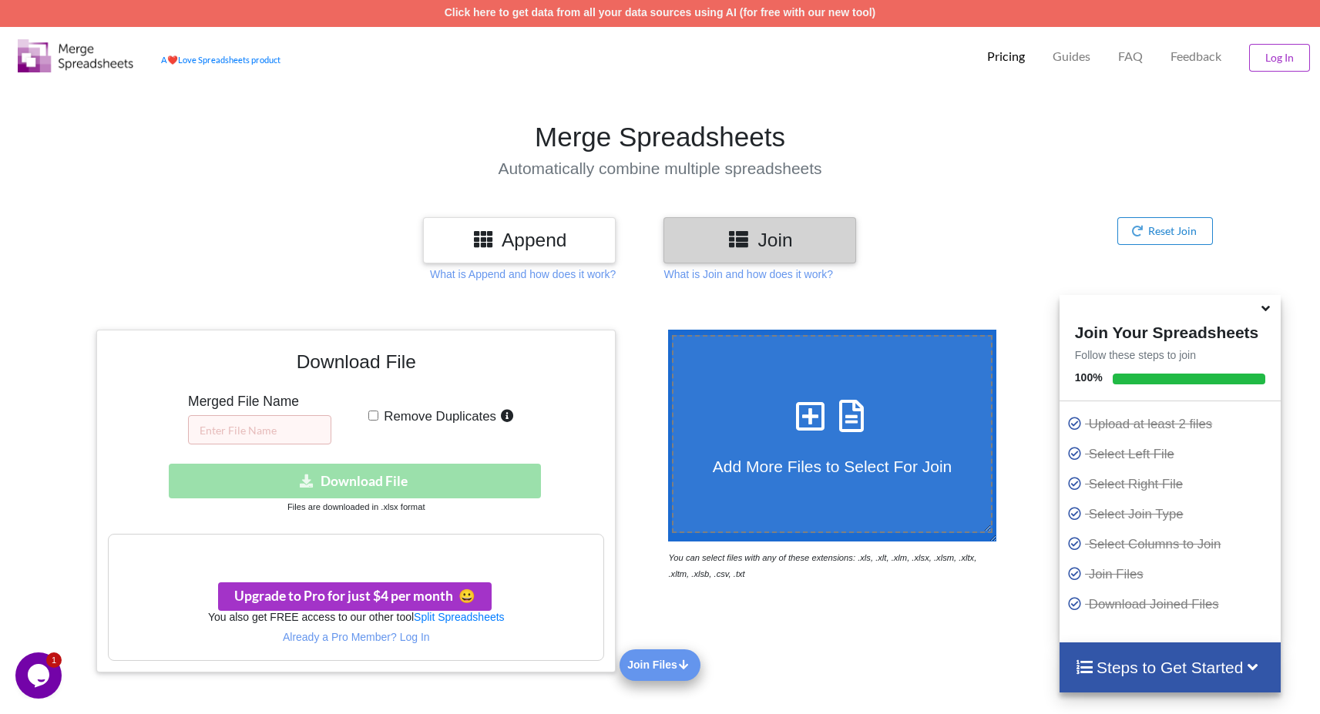
scroll to position [0, 0]
